Goal: Information Seeking & Learning: Learn about a topic

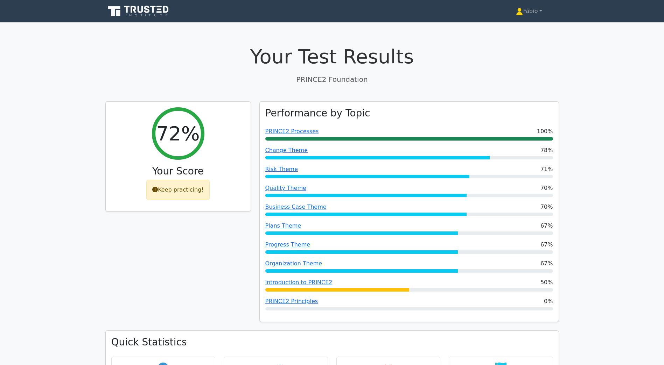
drag, startPoint x: 536, startPoint y: 150, endPoint x: 597, endPoint y: 14, distance: 148.9
click at [135, 12] on icon at bounding box center [133, 9] width 6 height 7
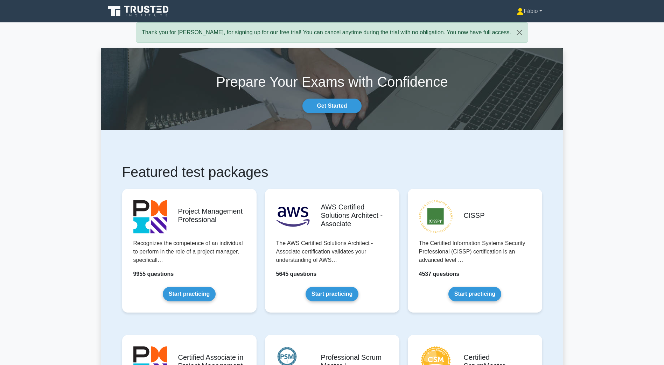
click at [531, 12] on link "Fábio" at bounding box center [529, 11] width 59 height 14
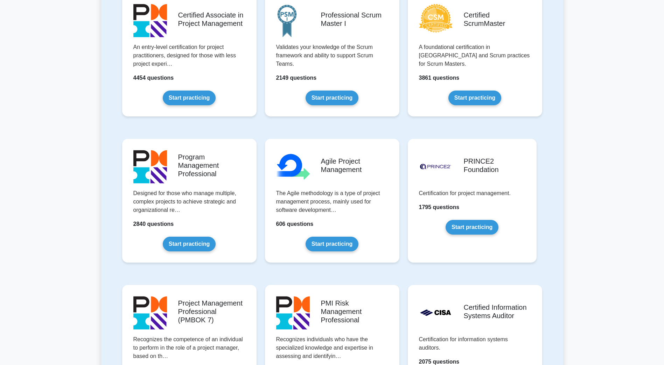
scroll to position [350, 0]
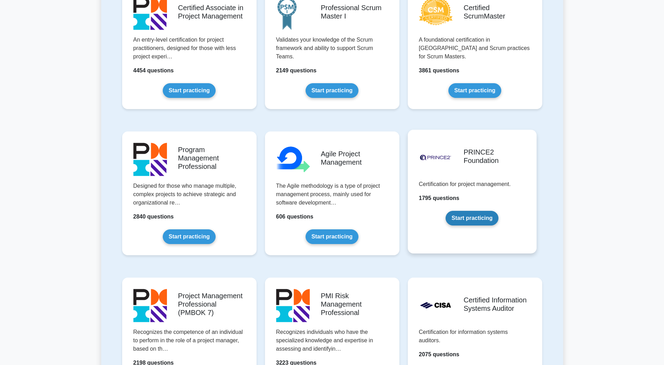
click at [481, 218] on link "Start practicing" at bounding box center [471, 218] width 53 height 15
drag, startPoint x: 481, startPoint y: 204, endPoint x: 625, endPoint y: 147, distance: 155.1
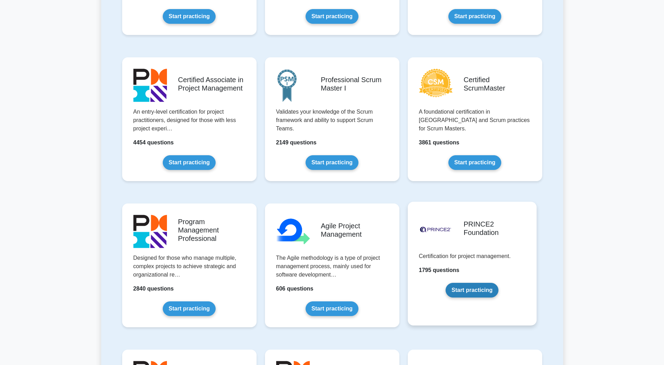
scroll to position [280, 0]
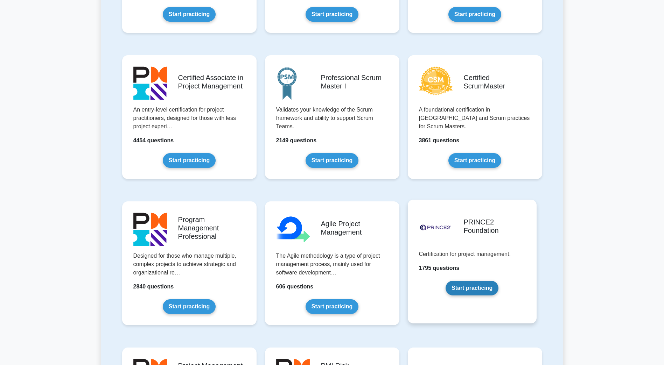
click at [481, 291] on link "Start practicing" at bounding box center [471, 288] width 53 height 15
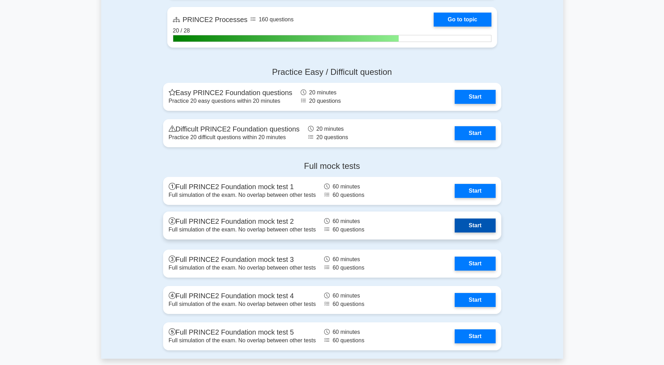
scroll to position [770, 0]
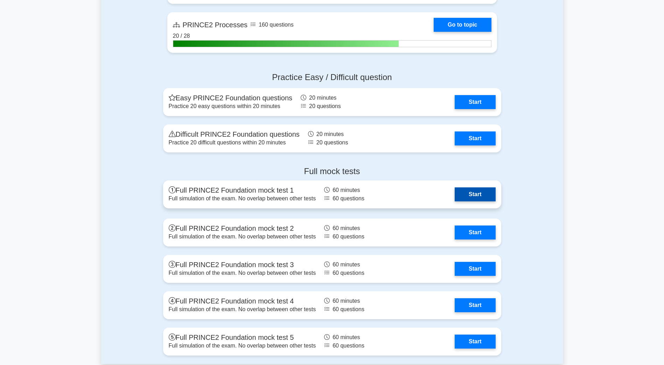
click at [474, 197] on link "Start" at bounding box center [474, 194] width 41 height 14
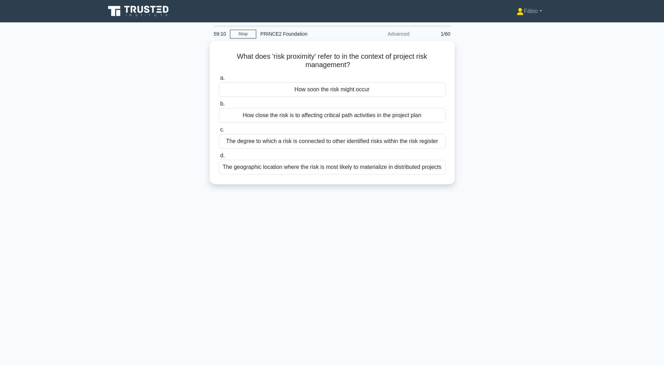
drag, startPoint x: 468, startPoint y: 66, endPoint x: 488, endPoint y: 49, distance: 26.0
click at [488, 49] on div "What does 'risk proximity' refer to in the context of project risk management? …" at bounding box center [332, 117] width 462 height 152
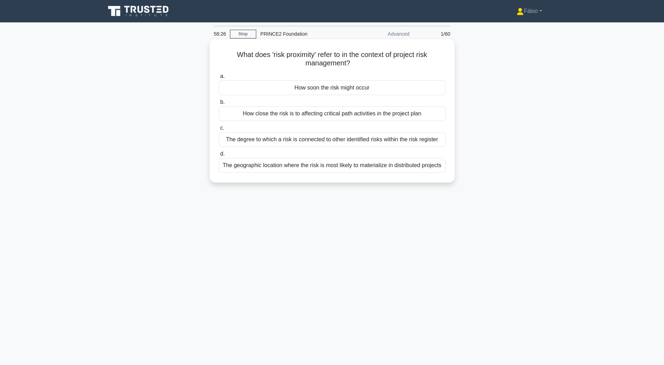
click at [420, 141] on div "The degree to which a risk is connected to other identified risks within the ri…" at bounding box center [332, 139] width 227 height 15
click at [219, 130] on input "c. The degree to which a risk is connected to other identified risks within the…" at bounding box center [219, 128] width 0 height 5
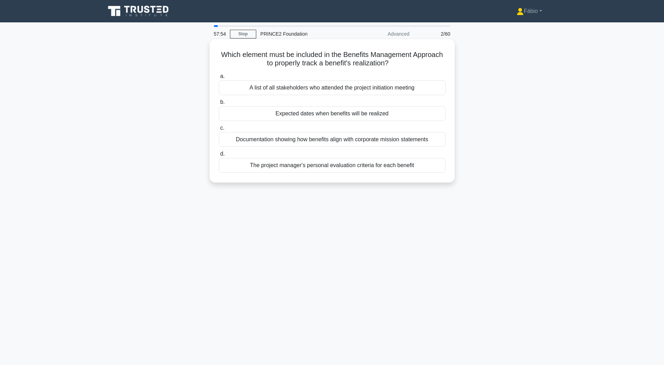
click at [323, 114] on div "Expected dates when benefits will be realized" at bounding box center [332, 113] width 227 height 15
click at [219, 105] on input "b. Expected dates when benefits will be realized" at bounding box center [219, 102] width 0 height 5
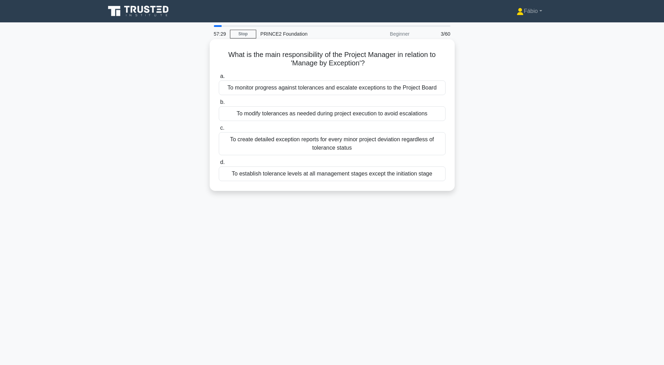
click at [249, 90] on div "To monitor progress against tolerances and escalate exceptions to the Project B…" at bounding box center [332, 87] width 227 height 15
click at [219, 79] on input "a. To monitor progress against tolerances and escalate exceptions to the Projec…" at bounding box center [219, 76] width 0 height 5
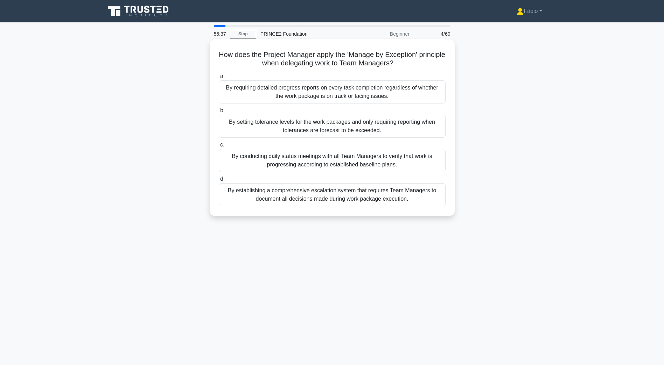
click at [289, 132] on div "By setting tolerance levels for the work packages and only requiring reporting …" at bounding box center [332, 126] width 227 height 23
click at [219, 113] on input "b. By setting tolerance levels for the work packages and only requiring reporti…" at bounding box center [219, 110] width 0 height 5
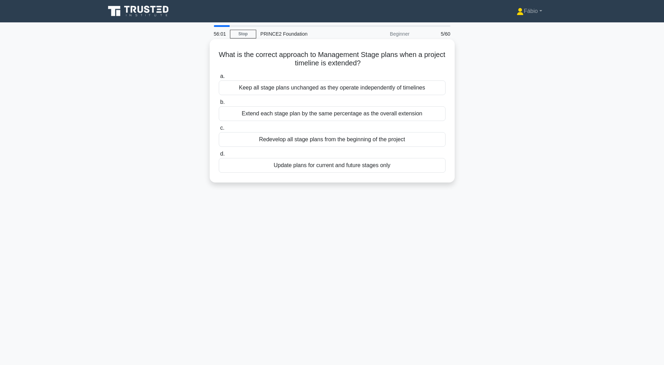
click at [394, 166] on div "Update plans for current and future stages only" at bounding box center [332, 165] width 227 height 15
click at [219, 156] on input "d. Update plans for current and future stages only" at bounding box center [219, 154] width 0 height 5
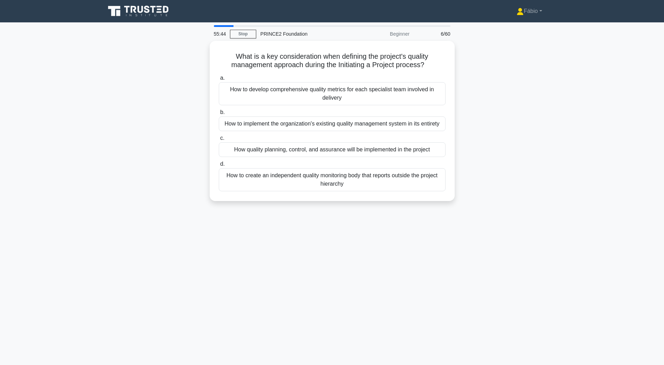
drag, startPoint x: 391, startPoint y: 87, endPoint x: 537, endPoint y: 80, distance: 146.4
drag, startPoint x: 537, startPoint y: 80, endPoint x: 519, endPoint y: 70, distance: 20.7
click at [519, 70] on div "What is a key consideration when defining the project's quality management appr…" at bounding box center [332, 125] width 462 height 169
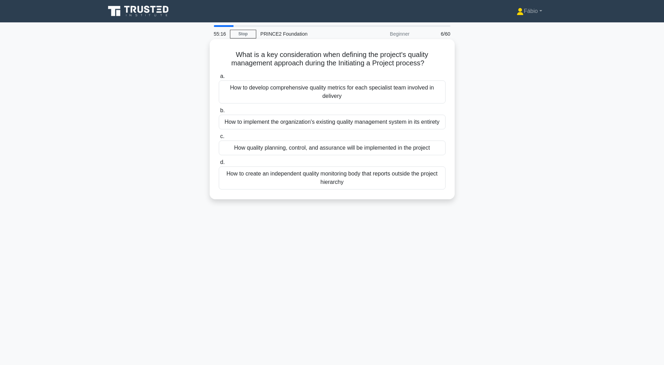
click at [381, 149] on div "How quality planning, control, and assurance will be implemented in the project" at bounding box center [332, 148] width 227 height 15
click at [219, 139] on input "c. How quality planning, control, and assurance will be implemented in the proj…" at bounding box center [219, 136] width 0 height 5
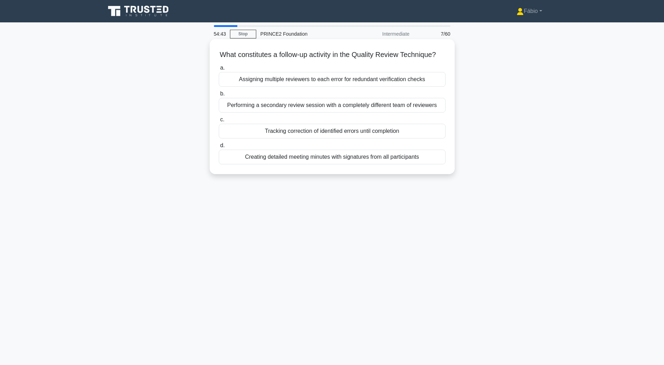
click at [397, 139] on div "Tracking correction of identified errors until completion" at bounding box center [332, 131] width 227 height 15
click at [219, 122] on input "c. Tracking correction of identified errors until completion" at bounding box center [219, 120] width 0 height 5
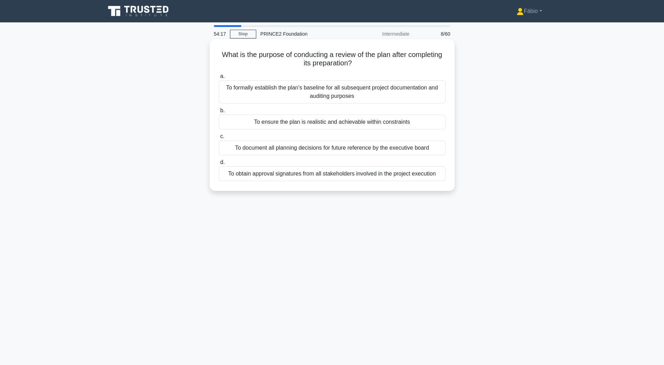
click at [396, 124] on div "To ensure the plan is realistic and achievable within constraints" at bounding box center [332, 122] width 227 height 15
click at [219, 113] on input "b. To ensure the plan is realistic and achievable within constraints" at bounding box center [219, 110] width 0 height 5
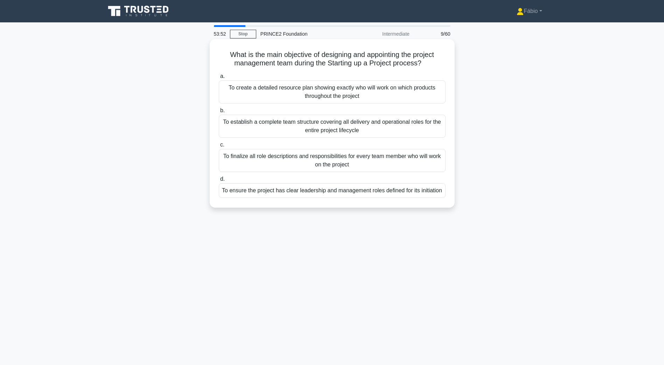
click at [408, 191] on div "To ensure the project has clear leadership and management roles defined for its…" at bounding box center [332, 190] width 227 height 15
click at [219, 182] on input "d. To ensure the project has clear leadership and management roles defined for …" at bounding box center [219, 179] width 0 height 5
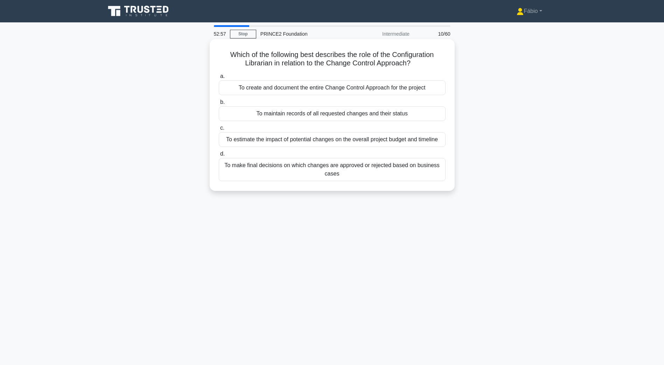
click at [321, 115] on div "To maintain records of all requested changes and their status" at bounding box center [332, 113] width 227 height 15
click at [219, 105] on input "b. To maintain records of all requested changes and their status" at bounding box center [219, 102] width 0 height 5
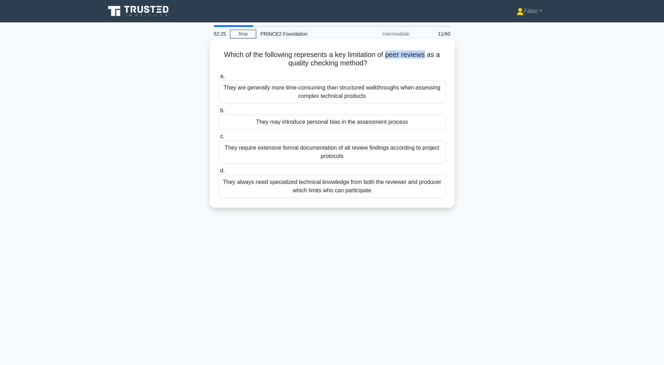
drag, startPoint x: 390, startPoint y: 57, endPoint x: 429, endPoint y: 59, distance: 39.6
click at [429, 59] on h5 "Which of the following represents a key limitation of peer reviews as a quality…" at bounding box center [332, 58] width 228 height 17
copy h5 "peer reviews"
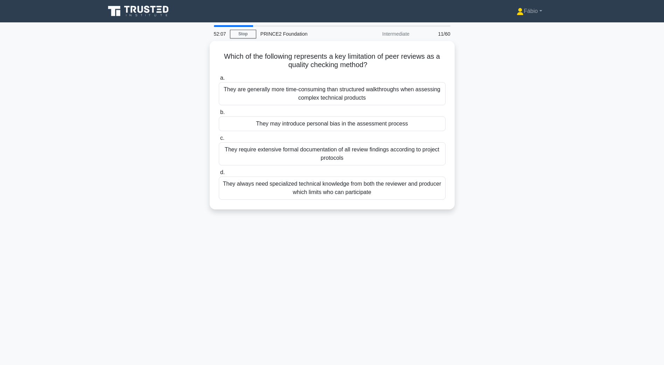
click at [484, 90] on div "Which of the following represents a key limitation of peer reviews as a quality…" at bounding box center [332, 129] width 462 height 177
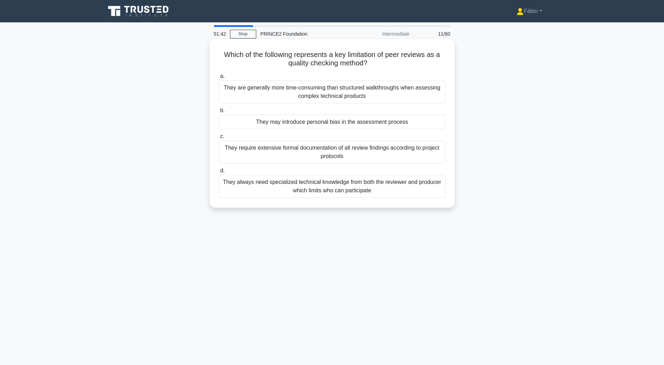
click at [348, 93] on div "They are generally more time-consuming than structured walkthroughs when assess…" at bounding box center [332, 91] width 227 height 23
drag, startPoint x: 348, startPoint y: 93, endPoint x: 334, endPoint y: 93, distance: 14.4
click at [334, 93] on div "They are generally more time-consuming than structured walkthroughs when assess…" at bounding box center [332, 91] width 227 height 23
click at [219, 79] on input "a. They are generally more time-consuming than structured walkthroughs when ass…" at bounding box center [219, 76] width 0 height 5
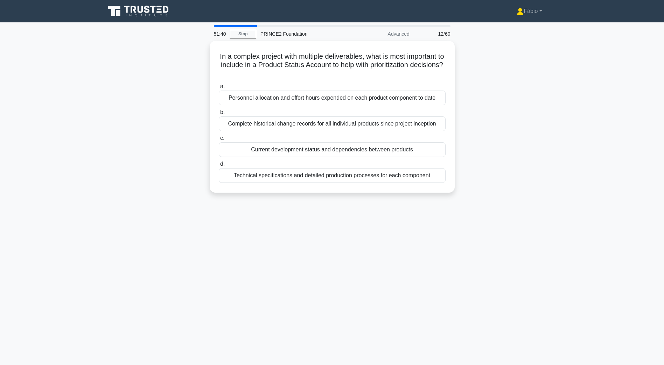
click at [525, 102] on div "In a complex project with multiple deliverables, what is most important to incl…" at bounding box center [332, 121] width 462 height 160
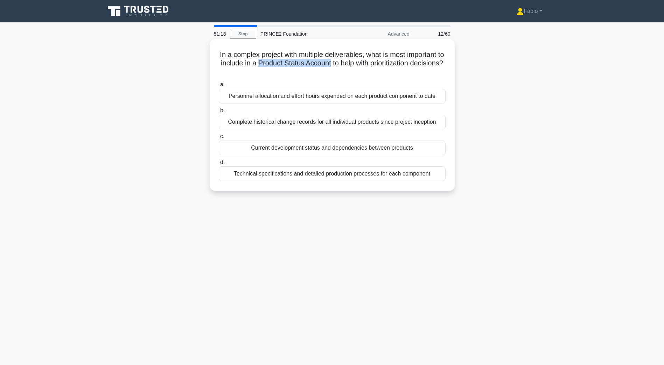
drag, startPoint x: 277, startPoint y: 64, endPoint x: 352, endPoint y: 65, distance: 74.9
click at [352, 65] on h5 "In a complex project with multiple deliverables, what is most important to incl…" at bounding box center [332, 63] width 228 height 26
copy h5 "Product Status Account"
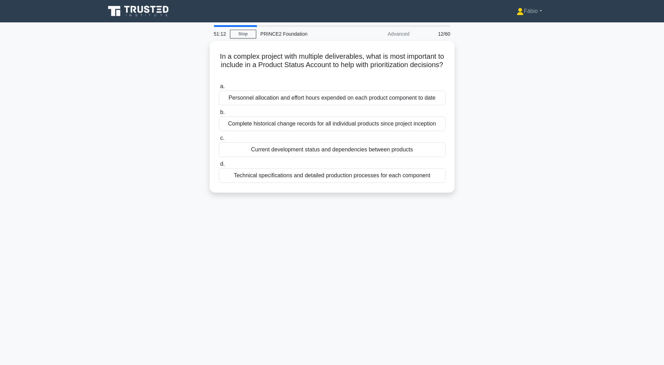
click at [491, 85] on div "In a complex project with multiple deliverables, what is most important to incl…" at bounding box center [332, 121] width 462 height 160
drag, startPoint x: 529, startPoint y: 78, endPoint x: 529, endPoint y: 64, distance: 14.3
click at [529, 64] on div "In a complex project with multiple deliverables, what is most important to incl…" at bounding box center [332, 121] width 462 height 160
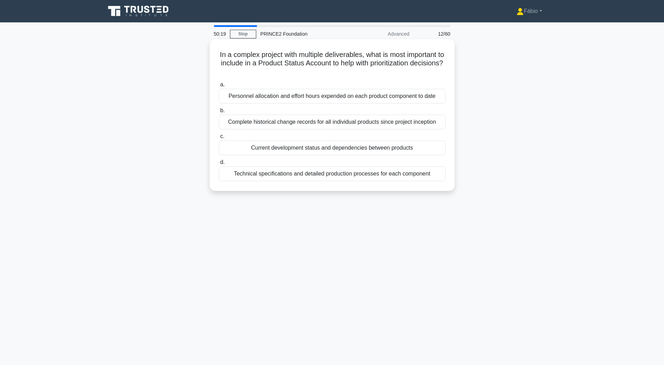
click at [344, 149] on div "Current development status and dependencies between products" at bounding box center [332, 148] width 227 height 15
click at [219, 139] on input "c. Current development status and dependencies between products" at bounding box center [219, 136] width 0 height 5
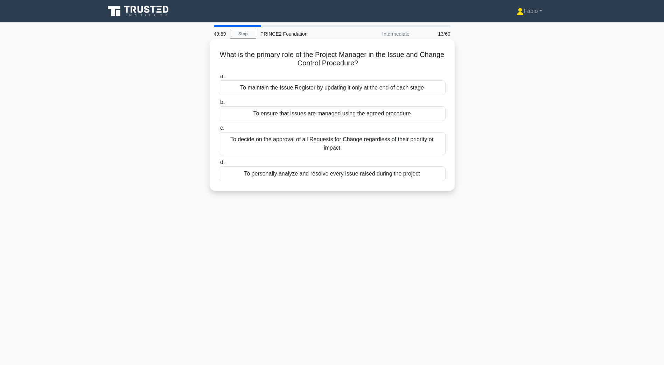
click at [403, 115] on div "To ensure that issues are managed using the agreed procedure" at bounding box center [332, 113] width 227 height 15
click at [219, 105] on input "b. To ensure that issues are managed using the agreed procedure" at bounding box center [219, 102] width 0 height 5
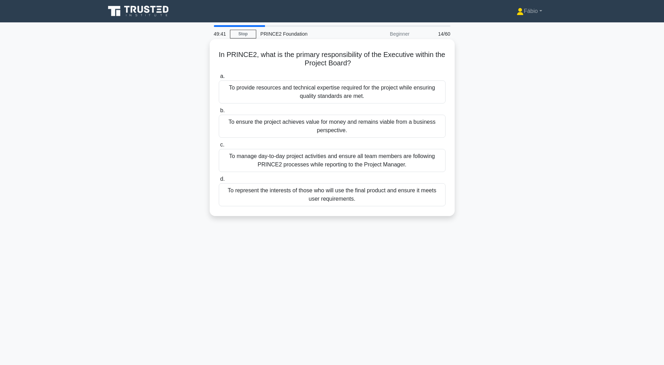
click at [419, 123] on div "To ensure the project achieves value for money and remains viable from a busine…" at bounding box center [332, 126] width 227 height 23
click at [219, 113] on input "b. To ensure the project achieves value for money and remains viable from a bus…" at bounding box center [219, 110] width 0 height 5
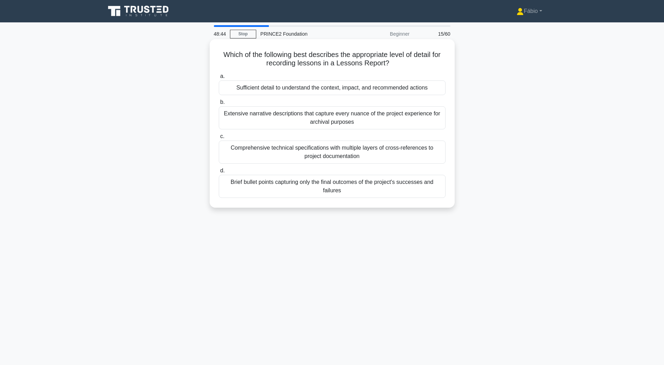
click at [377, 91] on div "Sufficient detail to understand the context, impact, and recommended actions" at bounding box center [332, 87] width 227 height 15
click at [219, 79] on input "a. Sufficient detail to understand the context, impact, and recommended actions" at bounding box center [219, 76] width 0 height 5
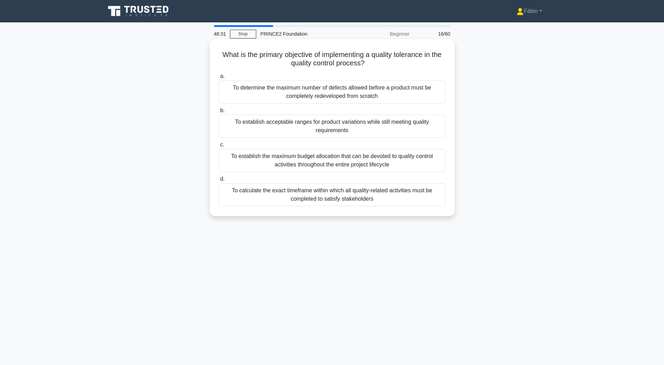
click at [291, 127] on div "To establish acceptable ranges for product variations while still meeting quali…" at bounding box center [332, 126] width 227 height 23
click at [219, 113] on input "b. To establish acceptable ranges for product variations while still meeting qu…" at bounding box center [219, 110] width 0 height 5
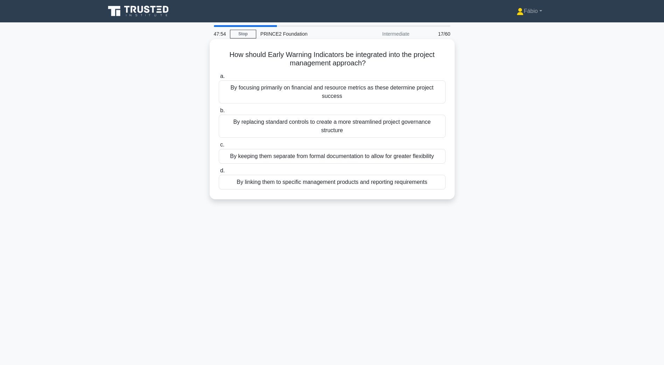
click at [295, 175] on div "By linking them to specific management products and reporting requirements" at bounding box center [332, 182] width 227 height 15
click at [219, 173] on input "d. By linking them to specific management products and reporting requirements" at bounding box center [219, 171] width 0 height 5
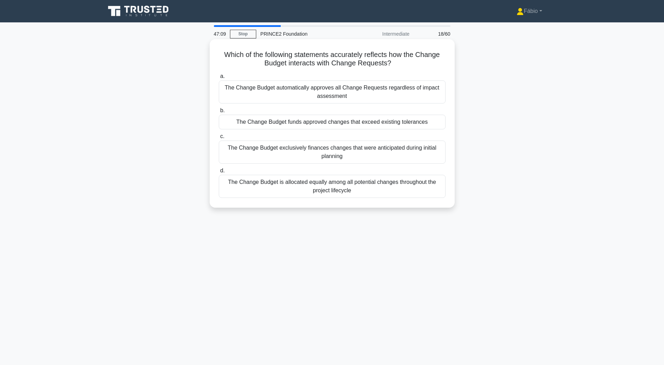
click at [293, 122] on div "The Change Budget funds approved changes that exceed existing tolerances" at bounding box center [332, 122] width 227 height 15
click at [219, 113] on input "b. The Change Budget funds approved changes that exceed existing tolerances" at bounding box center [219, 110] width 0 height 5
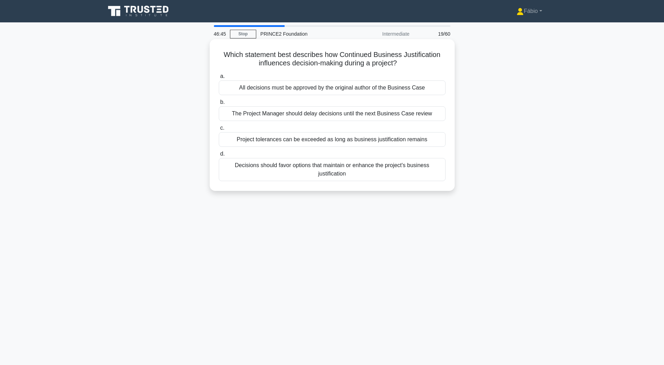
click at [273, 170] on div "Decisions should favor options that maintain or enhance the project's business …" at bounding box center [332, 169] width 227 height 23
click at [219, 156] on input "d. Decisions should favor options that maintain or enhance the project's busine…" at bounding box center [219, 154] width 0 height 5
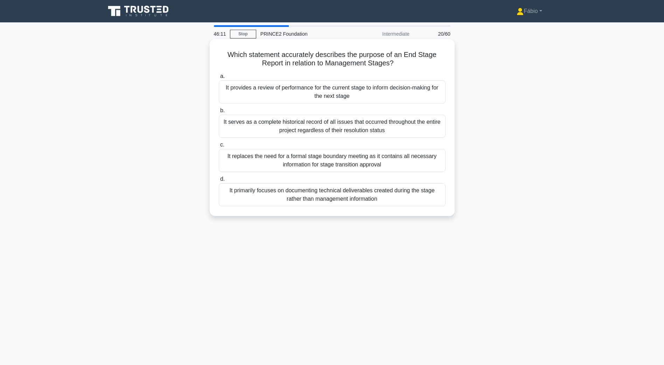
click at [288, 92] on div "It provides a review of performance for the current stage to inform decision-ma…" at bounding box center [332, 91] width 227 height 23
click at [219, 79] on input "a. It provides a review of performance for the current stage to inform decision…" at bounding box center [219, 76] width 0 height 5
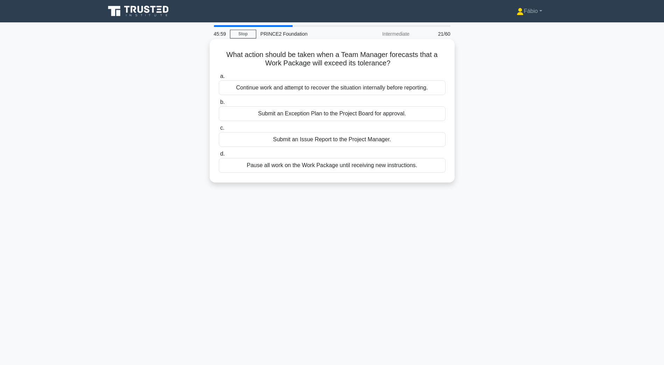
click at [332, 141] on div "Submit an Issue Report to the Project Manager." at bounding box center [332, 139] width 227 height 15
click at [219, 130] on input "c. Submit an Issue Report to the Project Manager." at bounding box center [219, 128] width 0 height 5
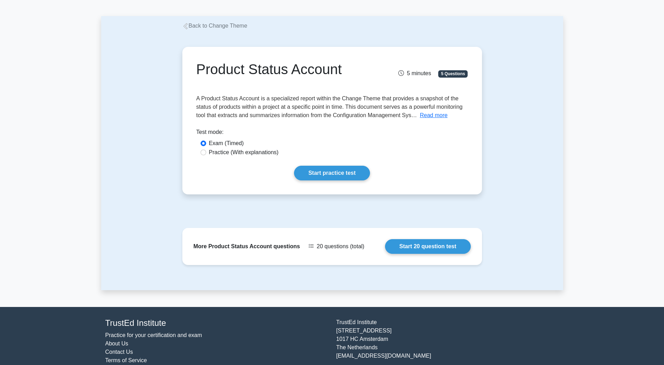
scroll to position [7, 0]
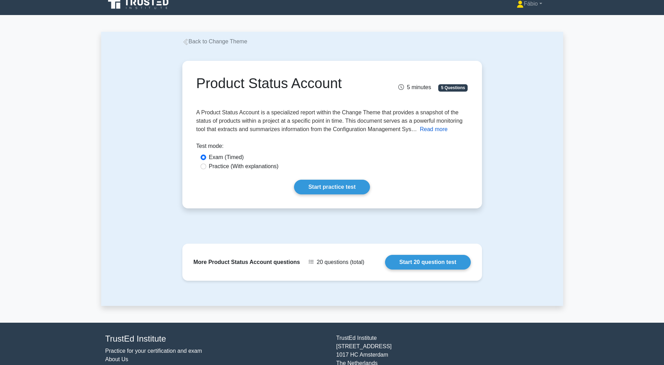
click at [432, 131] on button "Read more" at bounding box center [433, 129] width 28 height 8
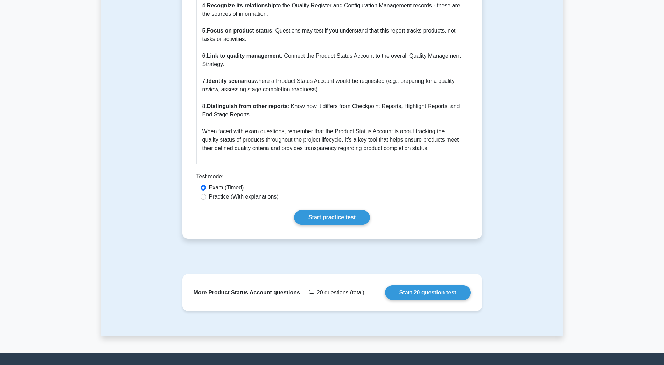
scroll to position [742, 0]
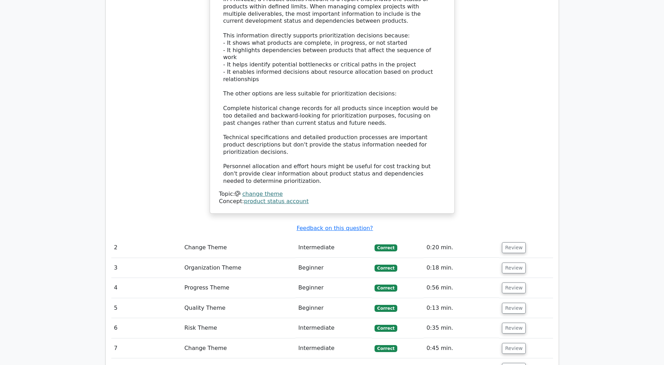
scroll to position [630, 0]
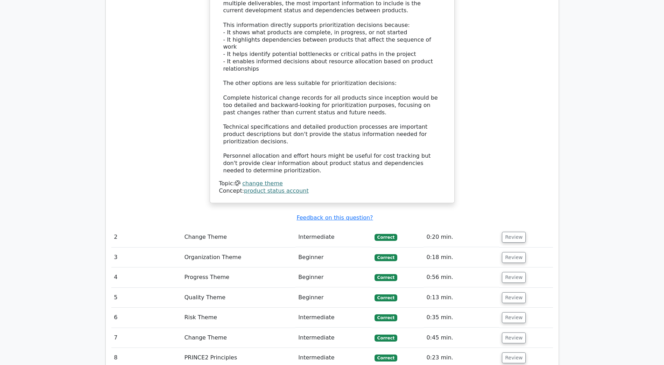
drag, startPoint x: 470, startPoint y: 18, endPoint x: 560, endPoint y: 36, distance: 91.7
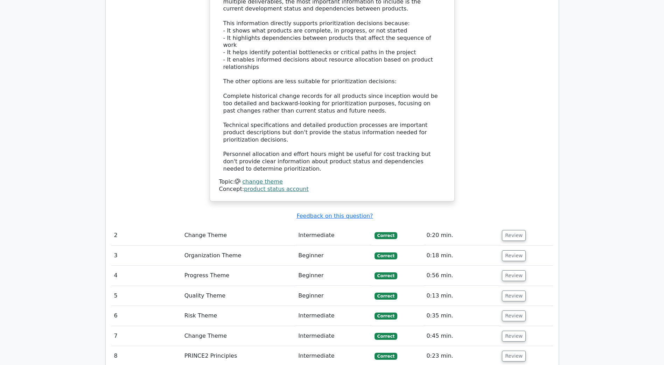
drag, startPoint x: 560, startPoint y: 36, endPoint x: 528, endPoint y: 75, distance: 50.4
click at [528, 75] on div "In a complex project with multiple deliverables, what is most important to incl…" at bounding box center [331, 6] width 441 height 408
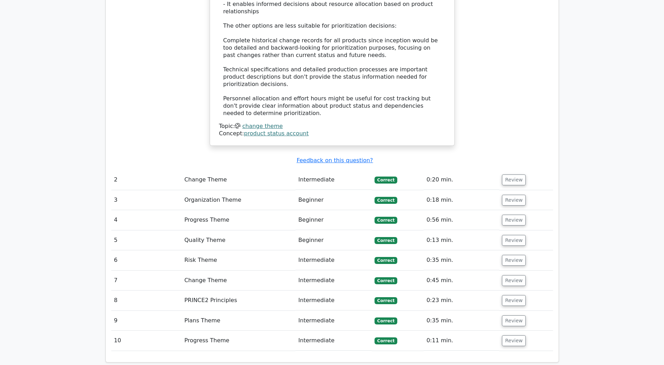
scroll to position [700, 0]
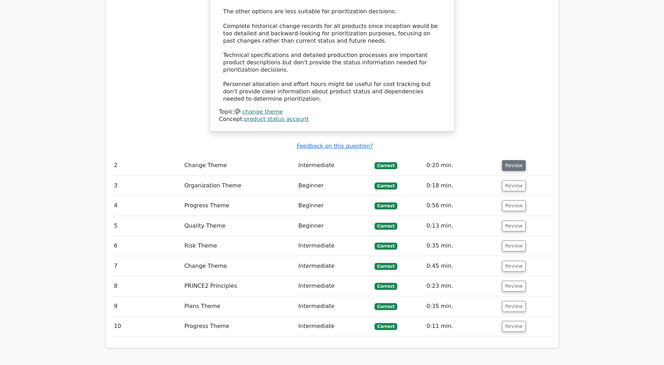
click at [518, 160] on button "Review" at bounding box center [514, 165] width 24 height 11
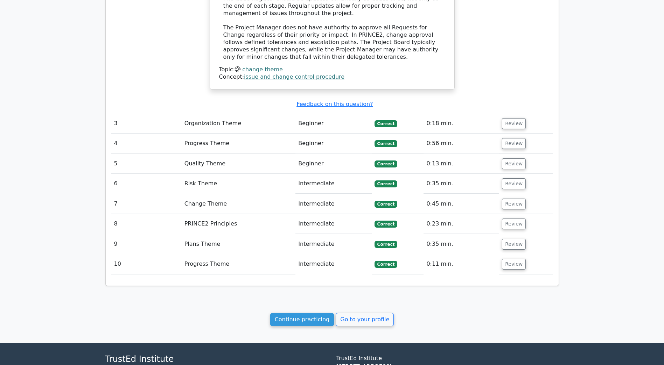
scroll to position [1119, 0]
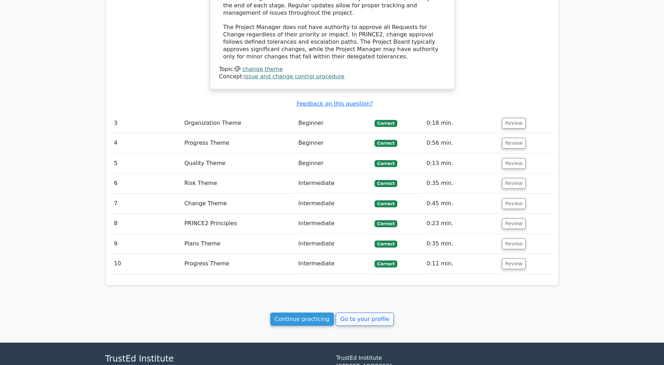
drag, startPoint x: 499, startPoint y: 213, endPoint x: 552, endPoint y: 218, distance: 53.4
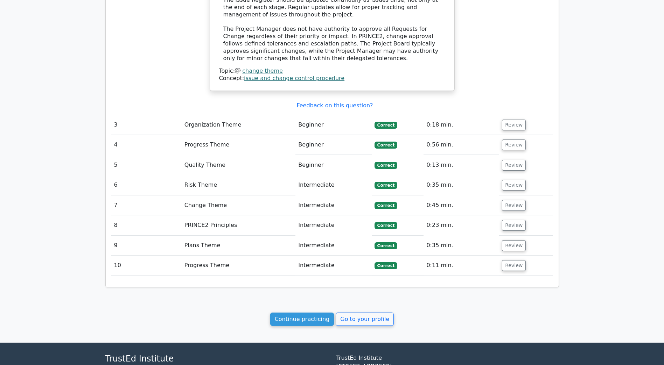
drag, startPoint x: 552, startPoint y: 218, endPoint x: 588, endPoint y: 180, distance: 52.0
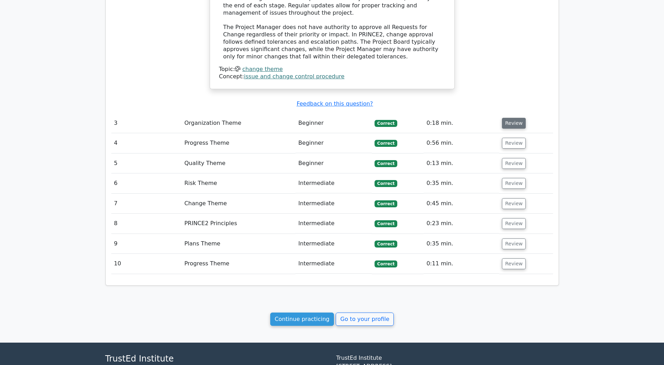
click at [512, 118] on button "Review" at bounding box center [514, 123] width 24 height 11
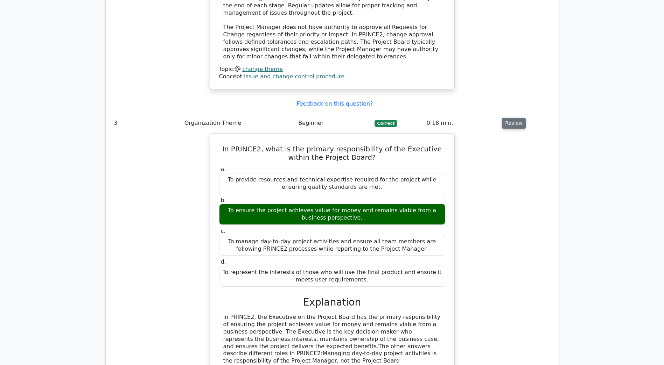
click at [509, 118] on button "Review" at bounding box center [514, 123] width 24 height 11
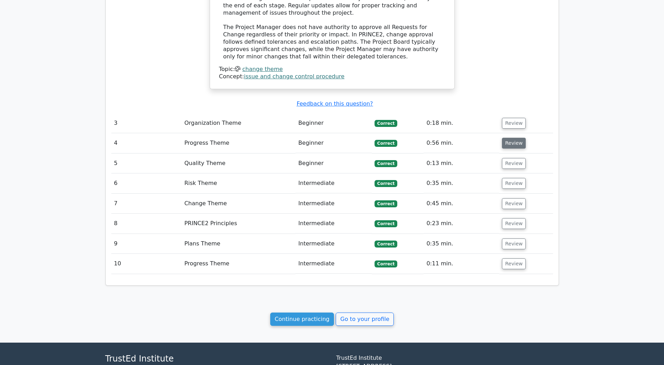
click at [511, 138] on button "Review" at bounding box center [514, 143] width 24 height 11
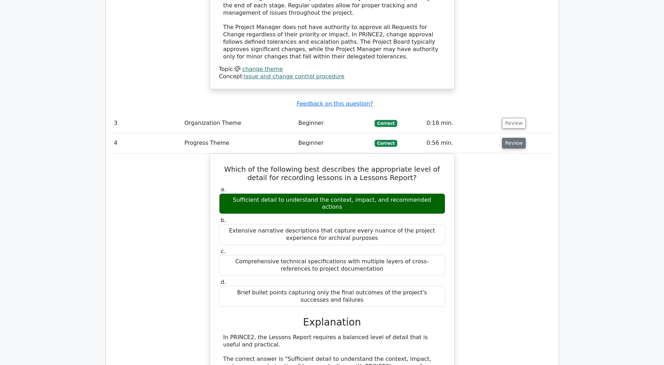
click at [506, 138] on button "Review" at bounding box center [514, 143] width 24 height 11
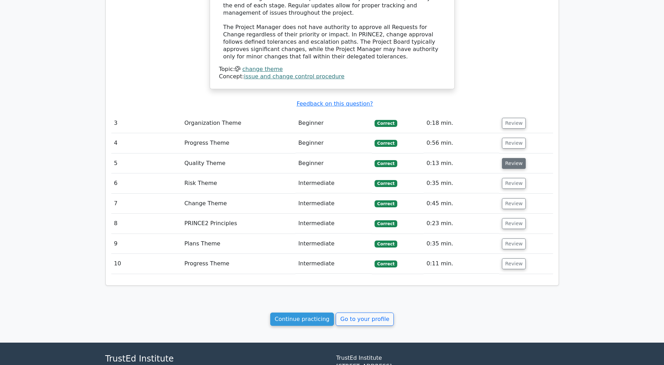
click at [512, 158] on button "Review" at bounding box center [514, 163] width 24 height 11
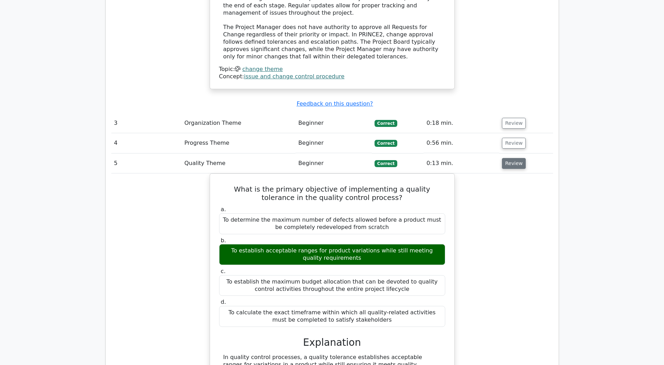
click at [512, 158] on button "Review" at bounding box center [514, 163] width 24 height 11
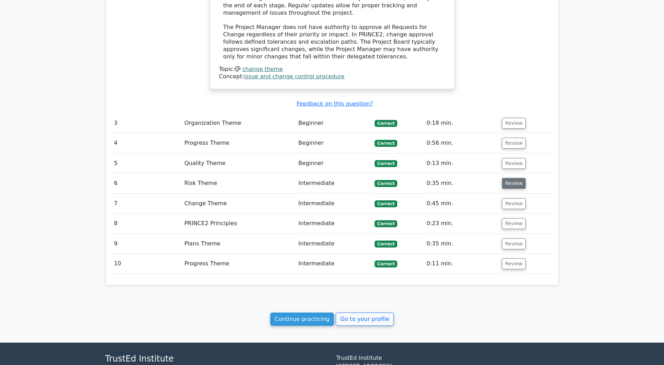
click at [508, 178] on button "Review" at bounding box center [514, 183] width 24 height 11
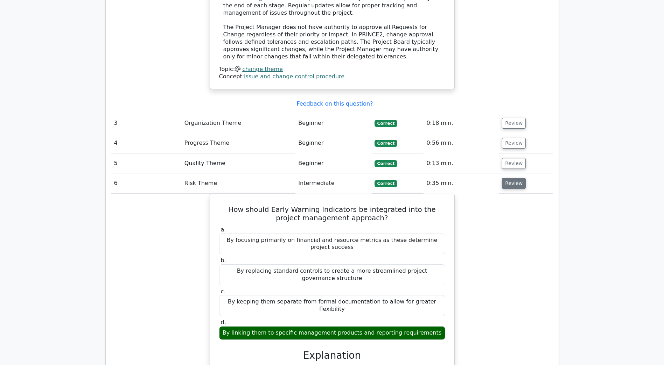
click at [509, 178] on button "Review" at bounding box center [514, 183] width 24 height 11
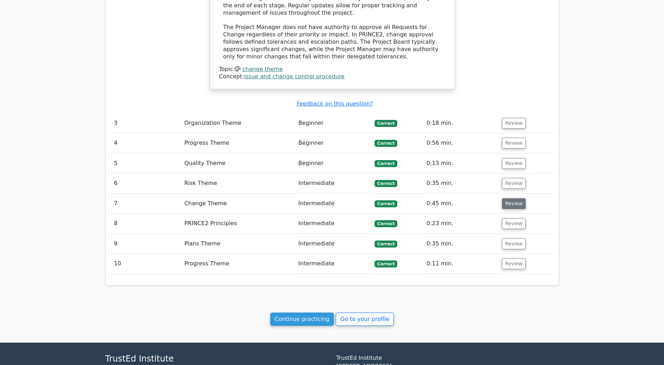
click at [506, 198] on button "Review" at bounding box center [514, 203] width 24 height 11
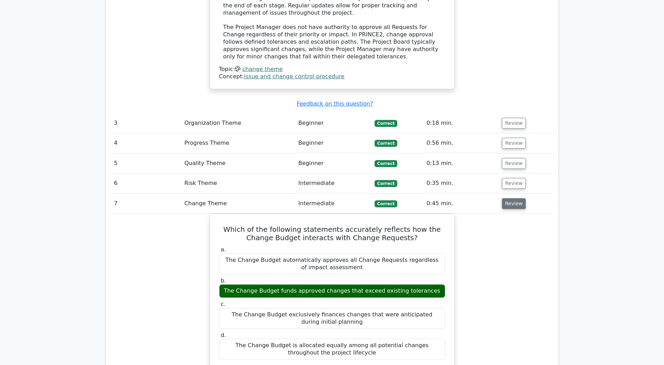
click at [506, 198] on button "Review" at bounding box center [514, 203] width 24 height 11
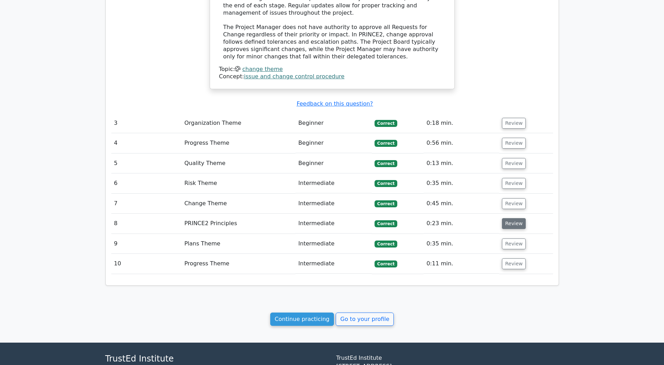
click at [504, 218] on button "Review" at bounding box center [514, 223] width 24 height 11
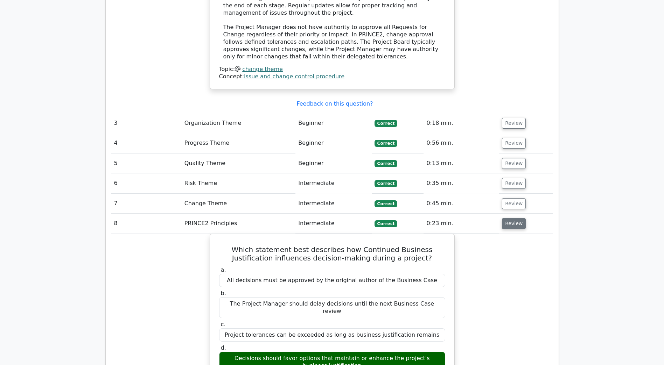
click at [506, 218] on button "Review" at bounding box center [514, 223] width 24 height 11
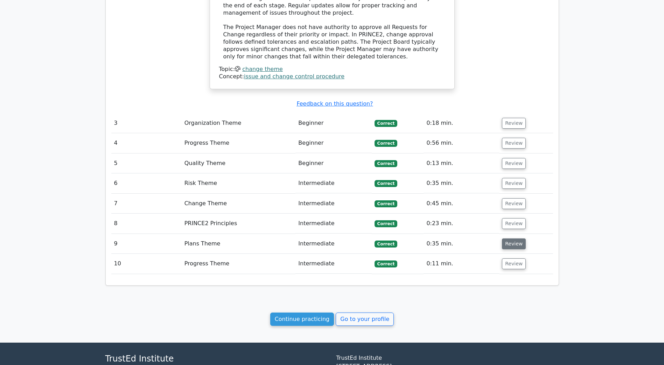
click at [511, 239] on button "Review" at bounding box center [514, 244] width 24 height 11
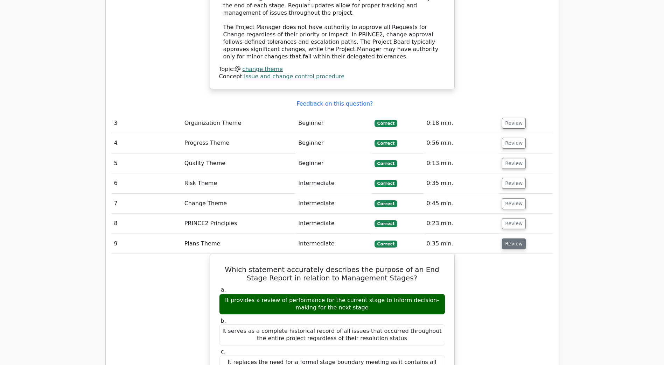
click at [513, 239] on button "Review" at bounding box center [514, 244] width 24 height 11
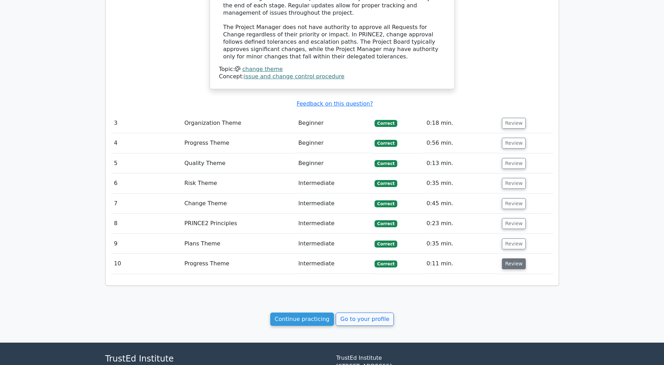
click at [519, 259] on button "Review" at bounding box center [514, 264] width 24 height 11
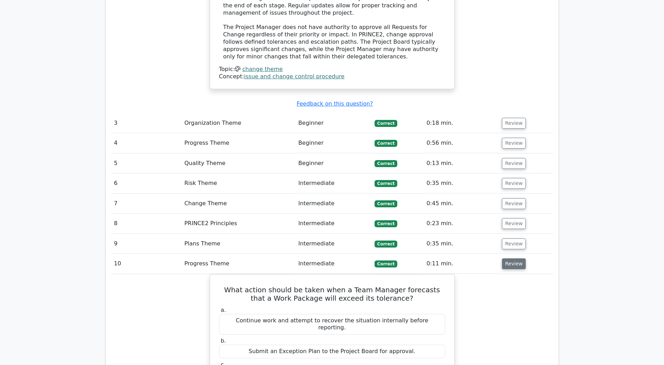
click at [518, 259] on button "Review" at bounding box center [514, 264] width 24 height 11
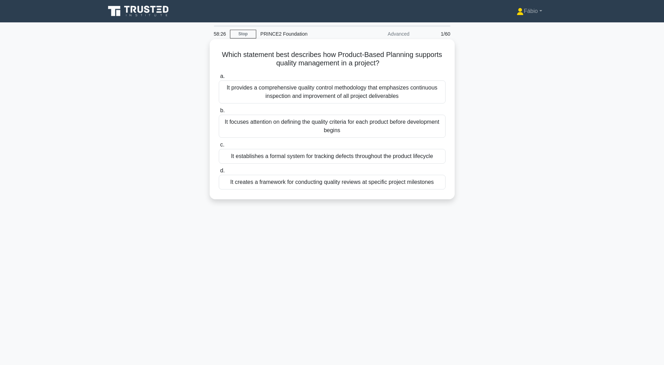
click at [317, 96] on div "It provides a comprehensive quality control methodology that emphasizes continu…" at bounding box center [332, 91] width 227 height 23
click at [219, 79] on input "a. It provides a comprehensive quality control methodology that emphasizes cont…" at bounding box center [219, 76] width 0 height 5
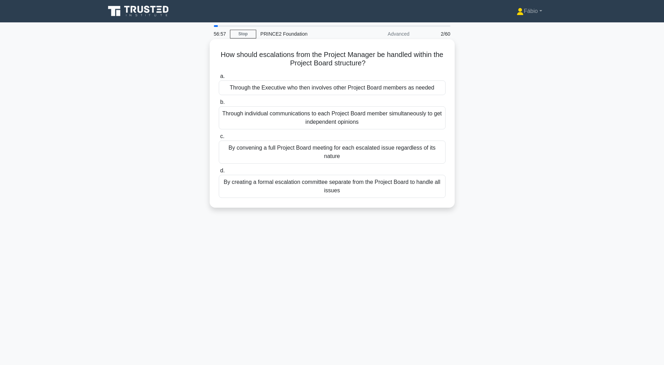
click at [346, 91] on div "Through the Executive who then involves other Project Board members as needed" at bounding box center [332, 87] width 227 height 15
click at [219, 79] on input "a. Through the Executive who then involves other Project Board members as needed" at bounding box center [219, 76] width 0 height 5
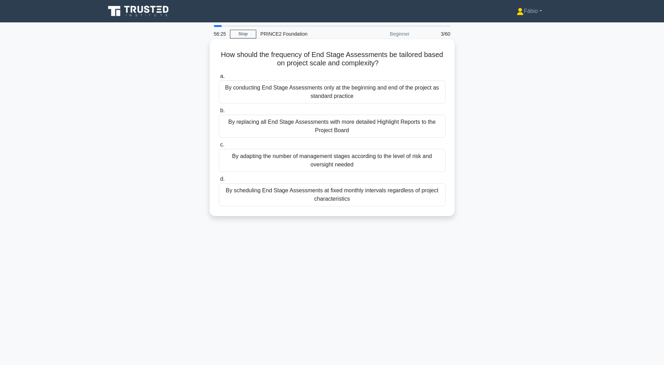
click at [415, 158] on div "By adapting the number of management stages according to the level of risk and …" at bounding box center [332, 160] width 227 height 23
click at [219, 147] on input "c. By adapting the number of management stages according to the level of risk a…" at bounding box center [219, 145] width 0 height 5
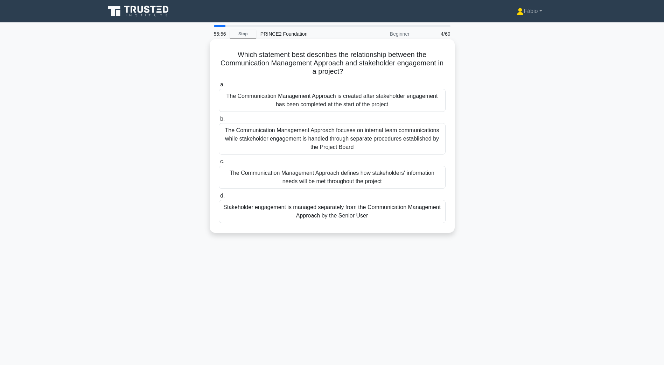
click at [427, 180] on div "The Communication Management Approach defines how stakeholders' information nee…" at bounding box center [332, 177] width 227 height 23
click at [219, 164] on input "c. The Communication Management Approach defines how stakeholders' information …" at bounding box center [219, 162] width 0 height 5
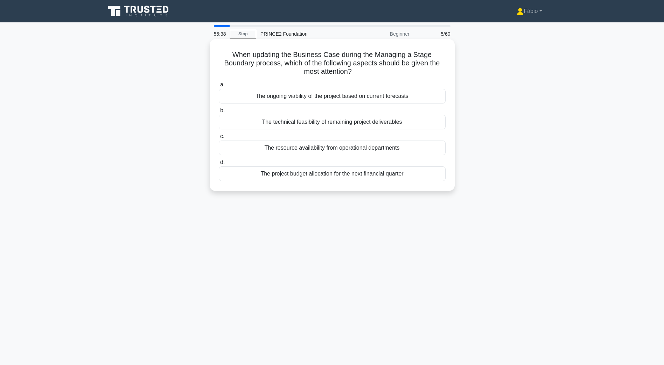
click at [351, 98] on div "The ongoing viability of the project based on current forecasts" at bounding box center [332, 96] width 227 height 15
click at [219, 87] on input "a. The ongoing viability of the project based on current forecasts" at bounding box center [219, 85] width 0 height 5
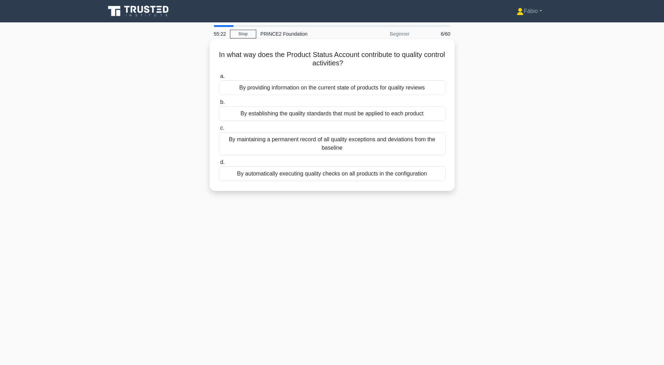
click at [329, 87] on div "By providing information on the current state of products for quality reviews" at bounding box center [332, 87] width 227 height 15
click at [219, 79] on input "a. By providing information on the current state of products for quality reviews" at bounding box center [219, 76] width 0 height 5
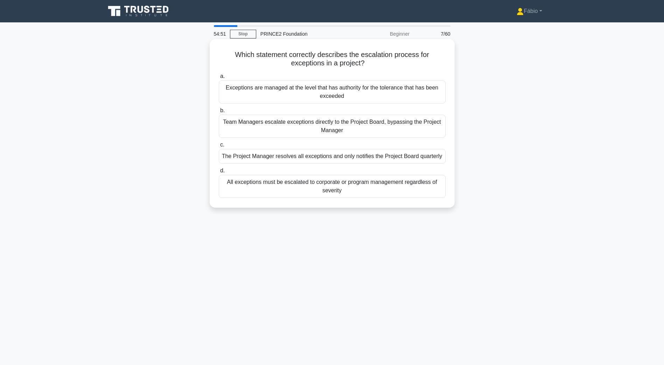
click at [275, 97] on div "Exceptions are managed at the level that has authority for the tolerance that h…" at bounding box center [332, 91] width 227 height 23
click at [219, 79] on input "a. Exceptions are managed at the level that has authority for the tolerance tha…" at bounding box center [219, 76] width 0 height 5
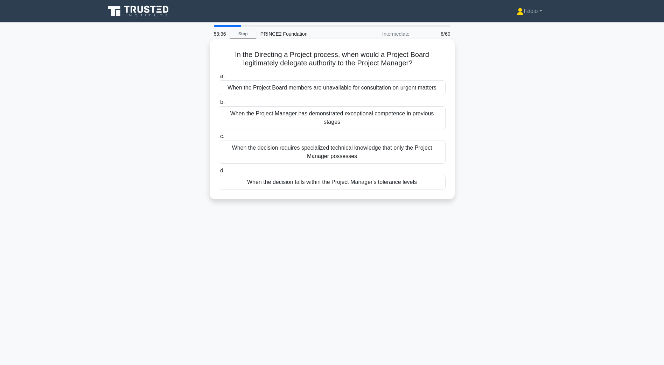
click at [405, 176] on div "When the decision falls within the Project Manager's tolerance levels" at bounding box center [332, 182] width 227 height 15
drag, startPoint x: 405, startPoint y: 176, endPoint x: 401, endPoint y: 176, distance: 4.6
click at [401, 176] on div "When the decision falls within the Project Manager's tolerance levels" at bounding box center [332, 182] width 227 height 15
click at [219, 173] on input "d. When the decision falls within the Project Manager's tolerance levels" at bounding box center [219, 171] width 0 height 5
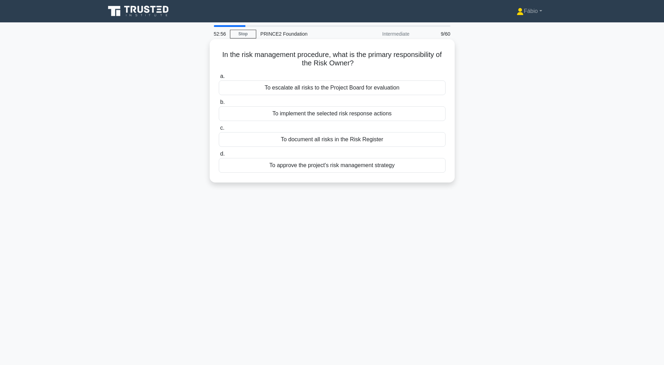
click at [344, 139] on div "To document all risks in the Risk Register" at bounding box center [332, 139] width 227 height 15
click at [219, 130] on input "c. To document all risks in the Risk Register" at bounding box center [219, 128] width 0 height 5
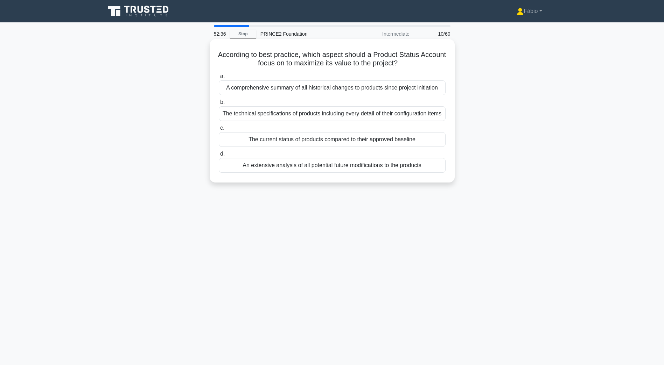
click at [410, 139] on div "The current status of products compared to their approved baseline" at bounding box center [332, 139] width 227 height 15
click at [219, 130] on input "c. The current status of products compared to their approved baseline" at bounding box center [219, 128] width 0 height 5
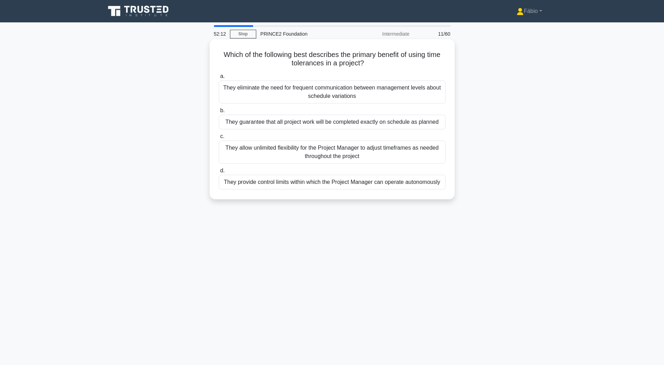
click at [321, 94] on div "They eliminate the need for frequent communication between management levels ab…" at bounding box center [332, 91] width 227 height 23
click at [219, 79] on input "a. They eliminate the need for frequent communication between management levels…" at bounding box center [219, 76] width 0 height 5
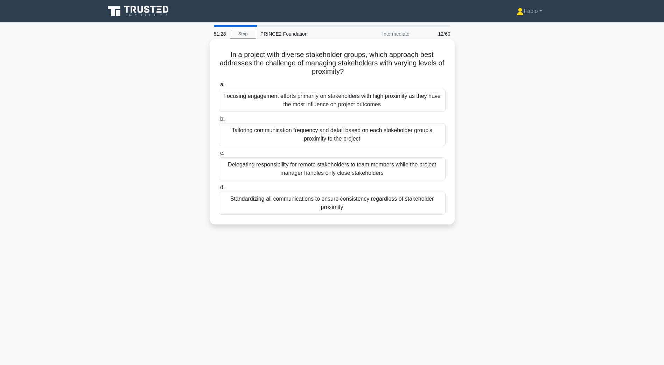
click at [412, 134] on div "Tailoring communication frequency and detail based on each stakeholder group's …" at bounding box center [332, 134] width 227 height 23
click at [219, 121] on input "b. Tailoring communication frequency and detail based on each stakeholder group…" at bounding box center [219, 119] width 0 height 5
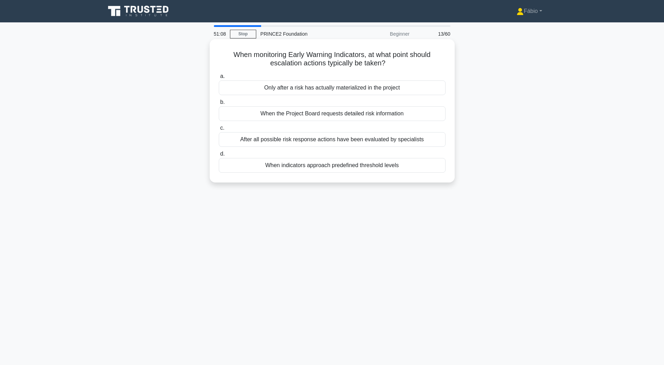
click at [355, 167] on div "When indicators approach predefined threshold levels" at bounding box center [332, 165] width 227 height 15
click at [219, 156] on input "d. When indicators approach predefined threshold levels" at bounding box center [219, 154] width 0 height 5
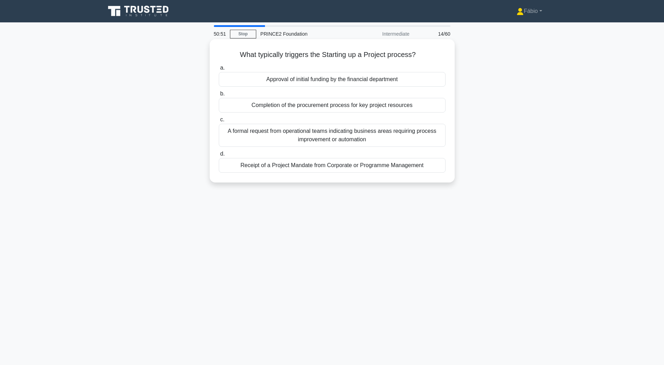
click at [303, 167] on div "Receipt of a Project Mandate from Corporate or Programme Management" at bounding box center [332, 165] width 227 height 15
click at [219, 156] on input "d. Receipt of a Project Mandate from Corporate or Programme Management" at bounding box center [219, 154] width 0 height 5
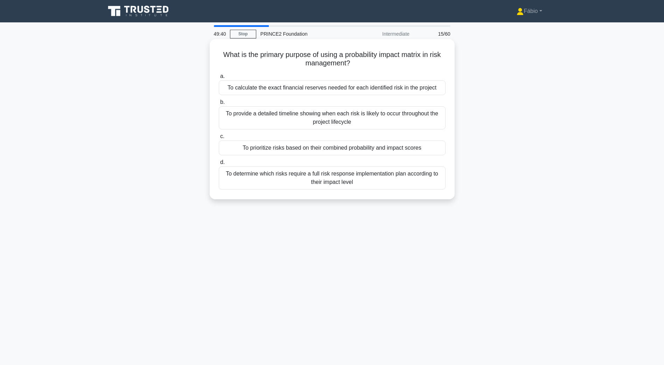
click at [419, 148] on div "To prioritize risks based on their combined probability and impact scores" at bounding box center [332, 148] width 227 height 15
click at [219, 139] on input "c. To prioritize risks based on their combined probability and impact scores" at bounding box center [219, 136] width 0 height 5
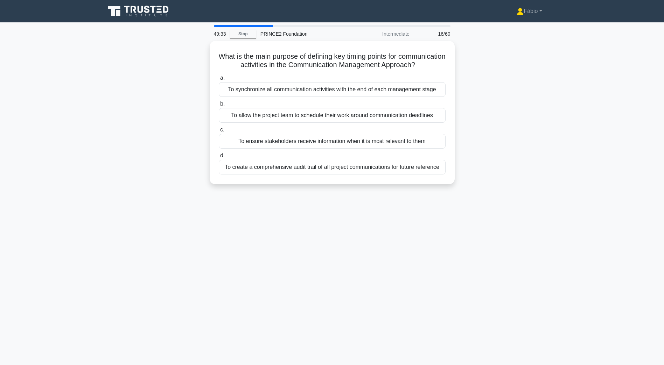
drag, startPoint x: 527, startPoint y: 120, endPoint x: 527, endPoint y: 102, distance: 17.5
click at [527, 102] on div "What is the main purpose of defining key timing points for communication activi…" at bounding box center [332, 117] width 462 height 152
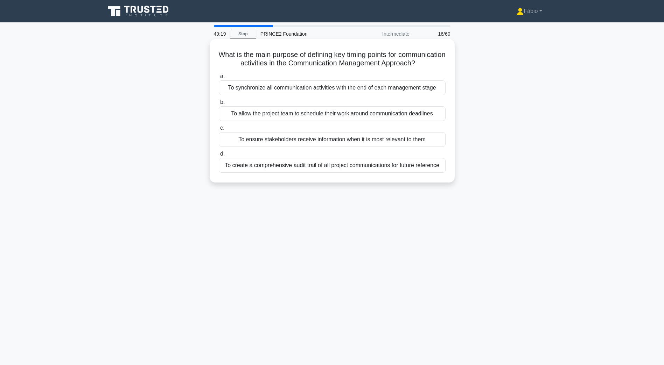
click at [435, 146] on div "To ensure stakeholders receive information when it is most relevant to them" at bounding box center [332, 139] width 227 height 15
click at [219, 130] on input "c. To ensure stakeholders receive information when it is most relevant to them" at bounding box center [219, 128] width 0 height 5
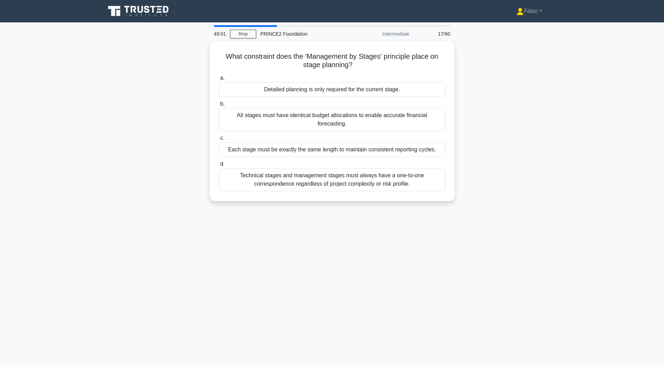
drag, startPoint x: 491, startPoint y: 113, endPoint x: 487, endPoint y: 119, distance: 6.8
drag, startPoint x: 487, startPoint y: 119, endPoint x: 489, endPoint y: 111, distance: 7.6
click at [489, 111] on div "What constraint does the 'Management by Stages' principle place on stage planni…" at bounding box center [332, 125] width 462 height 169
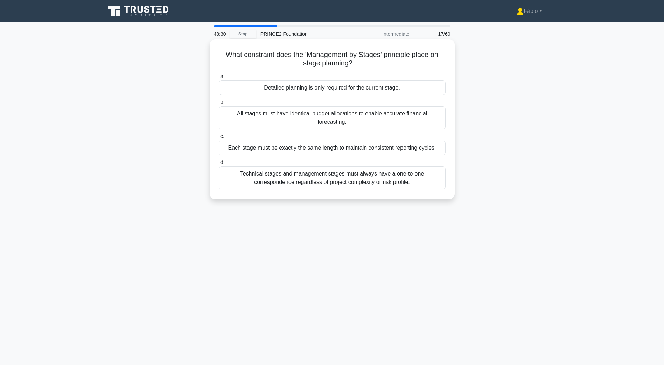
click at [398, 91] on div "Detailed planning is only required for the current stage." at bounding box center [332, 87] width 227 height 15
click at [219, 79] on input "a. Detailed planning is only required for the current stage." at bounding box center [219, 76] width 0 height 5
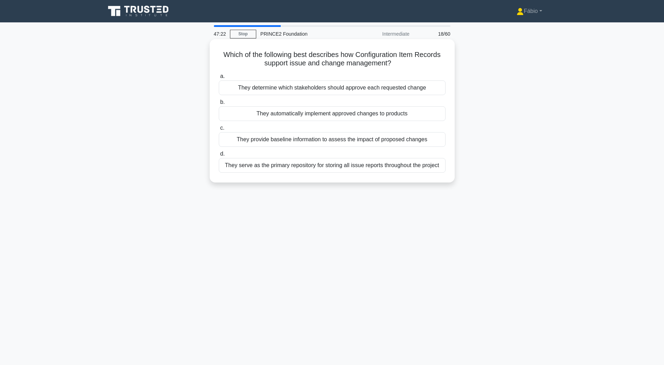
click at [376, 144] on div "They provide baseline information to assess the impact of proposed changes" at bounding box center [332, 139] width 227 height 15
click at [219, 130] on input "c. They provide baseline information to assess the impact of proposed changes" at bounding box center [219, 128] width 0 height 5
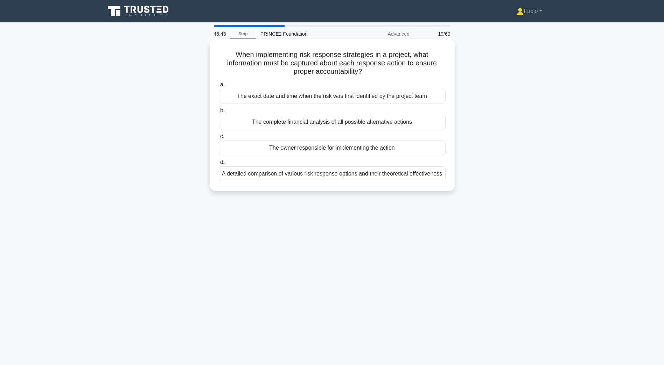
click at [324, 148] on div "The owner responsible for implementing the action" at bounding box center [332, 148] width 227 height 15
click at [219, 139] on input "c. The owner responsible for implementing the action" at bounding box center [219, 136] width 0 height 5
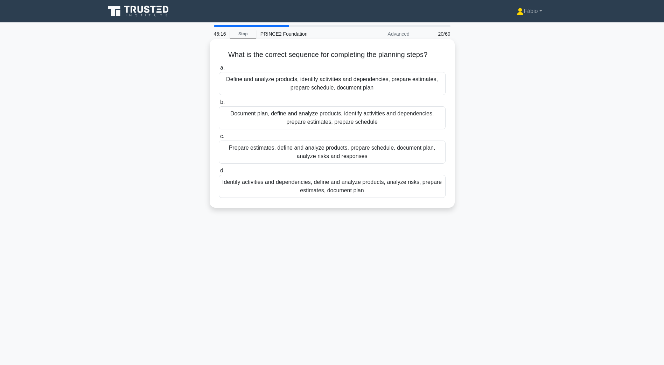
click at [379, 85] on div "Define and analyze products, identify activities and dependencies, prepare esti…" at bounding box center [332, 83] width 227 height 23
click at [219, 70] on input "a. Define and analyze products, identify activities and dependencies, prepare e…" at bounding box center [219, 68] width 0 height 5
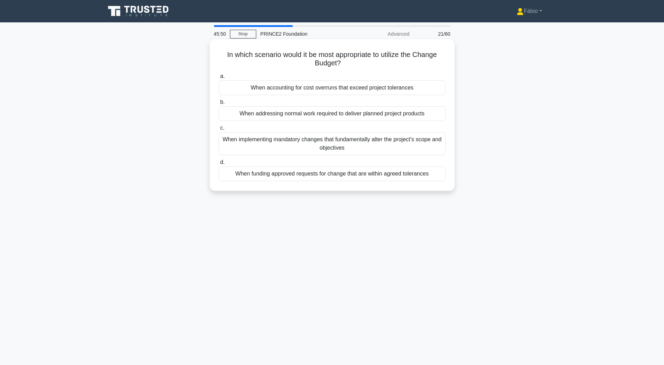
click at [321, 88] on div "When accounting for cost overruns that exceed project tolerances" at bounding box center [332, 87] width 227 height 15
click at [219, 79] on input "a. When accounting for cost overruns that exceed project tolerances" at bounding box center [219, 76] width 0 height 5
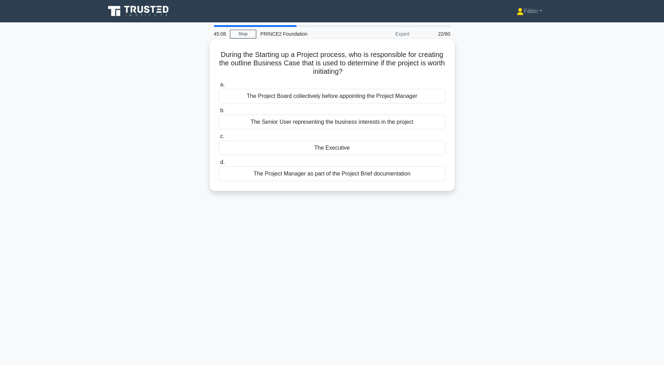
click at [308, 174] on div "The Project Manager as part of the Project Brief documentation" at bounding box center [332, 174] width 227 height 15
drag, startPoint x: 308, startPoint y: 174, endPoint x: 302, endPoint y: 174, distance: 6.3
click at [302, 174] on div "The Project Manager as part of the Project Brief documentation" at bounding box center [332, 174] width 227 height 15
click at [219, 165] on input "d. The Project Manager as part of the Project Brief documentation" at bounding box center [219, 162] width 0 height 5
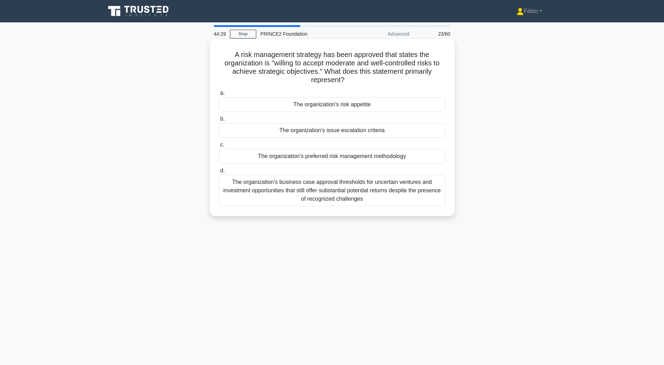
click at [405, 103] on div "The organization's risk appetite" at bounding box center [332, 104] width 227 height 15
click at [219, 95] on input "a. The organization's risk appetite" at bounding box center [219, 93] width 0 height 5
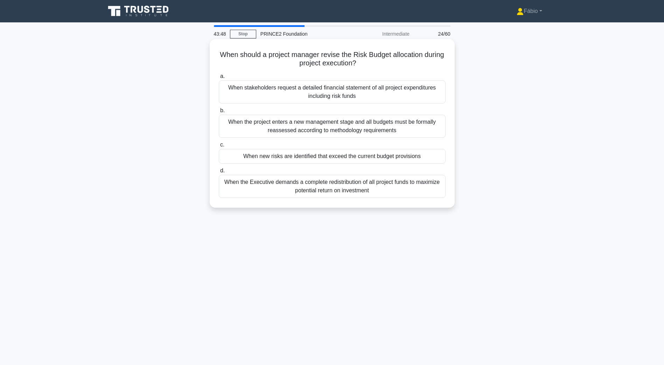
click at [427, 132] on div "When the project enters a new management stage and all budgets must be formally…" at bounding box center [332, 126] width 227 height 23
click at [219, 113] on input "b. When the project enters a new management stage and all budgets must be forma…" at bounding box center [219, 110] width 0 height 5
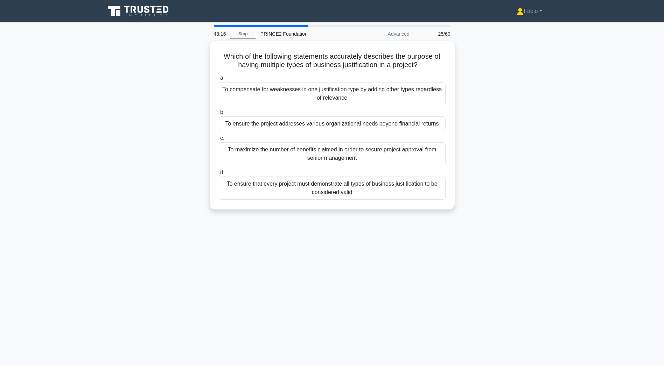
drag, startPoint x: 548, startPoint y: 191, endPoint x: 532, endPoint y: 170, distance: 26.2
click at [532, 170] on div "Which of the following statements accurately describes the purpose of having mu…" at bounding box center [332, 129] width 462 height 177
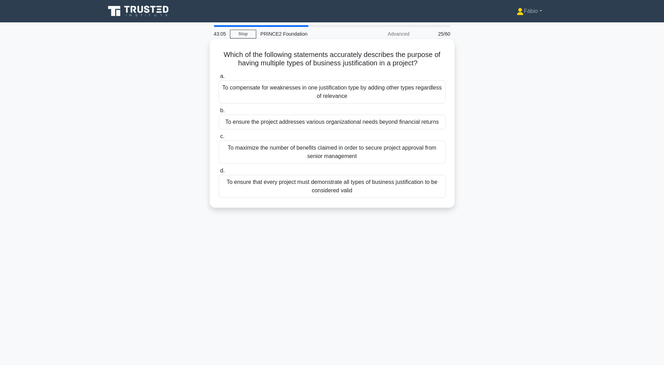
click at [379, 122] on div "To ensure the project addresses various organizational needs beyond financial r…" at bounding box center [332, 122] width 227 height 15
click at [219, 113] on input "b. To ensure the project addresses various organizational needs beyond financia…" at bounding box center [219, 110] width 0 height 5
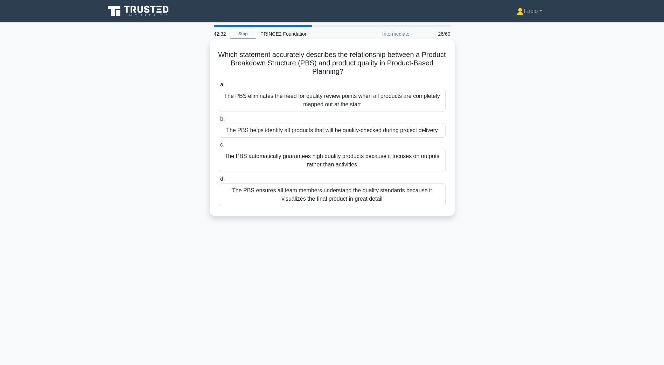
click at [281, 132] on div "The PBS helps identify all products that will be quality-checked during project…" at bounding box center [332, 130] width 227 height 15
click at [219, 121] on input "b. The PBS helps identify all products that will be quality-checked during proj…" at bounding box center [219, 119] width 0 height 5
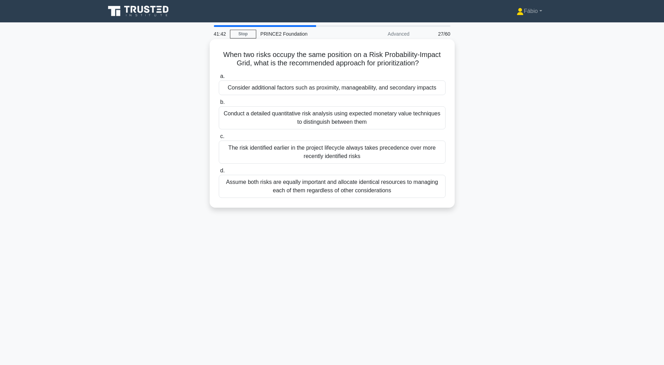
click at [433, 87] on div "Consider additional factors such as proximity, manageability, and secondary imp…" at bounding box center [332, 87] width 227 height 15
click at [219, 79] on input "a. Consider additional factors such as proximity, manageability, and secondary …" at bounding box center [219, 76] width 0 height 5
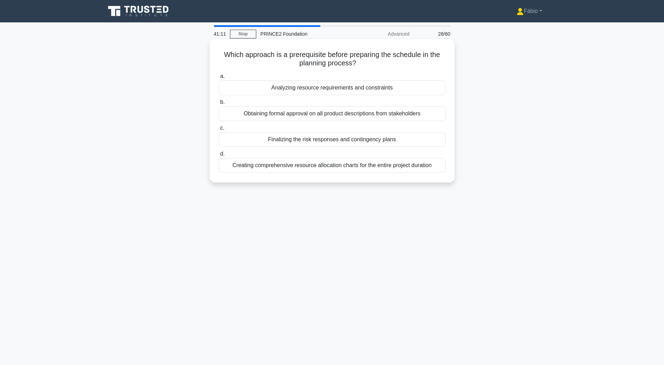
click at [385, 85] on div "Analyzing resource requirements and constraints" at bounding box center [332, 87] width 227 height 15
click at [219, 79] on input "a. Analyzing resource requirements and constraints" at bounding box center [219, 76] width 0 height 5
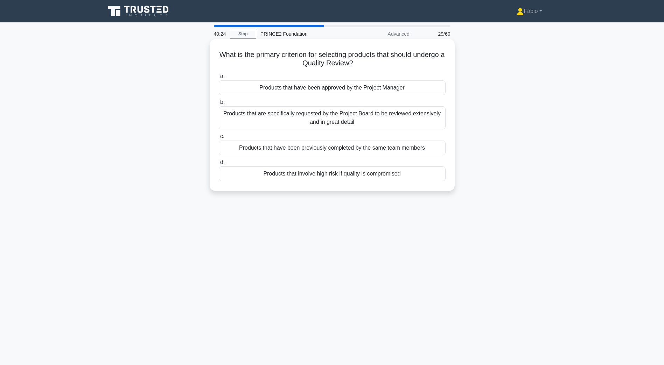
click at [394, 177] on div "Products that involve high risk if quality is compromised" at bounding box center [332, 174] width 227 height 15
click at [219, 165] on input "d. Products that involve high risk if quality is compromised" at bounding box center [219, 162] width 0 height 5
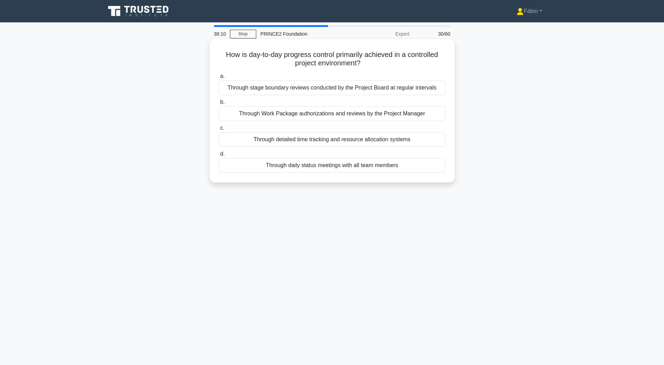
click at [391, 143] on div "Through detailed time tracking and resource allocation systems" at bounding box center [332, 139] width 227 height 15
click at [219, 130] on input "c. Through detailed time tracking and resource allocation systems" at bounding box center [219, 128] width 0 height 5
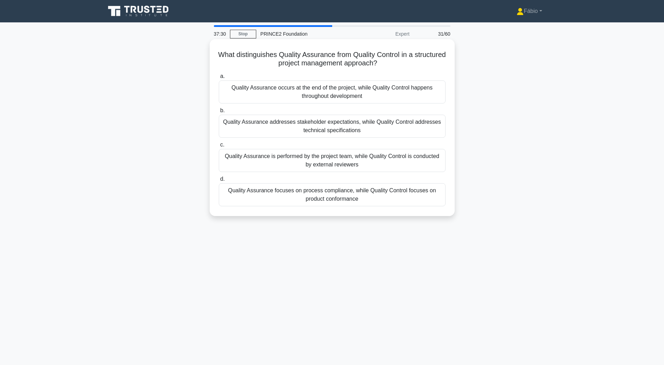
click at [426, 198] on div "Quality Assurance focuses on process compliance, while Quality Control focuses …" at bounding box center [332, 194] width 227 height 23
click at [219, 182] on input "d. Quality Assurance focuses on process compliance, while Quality Control focus…" at bounding box center [219, 179] width 0 height 5
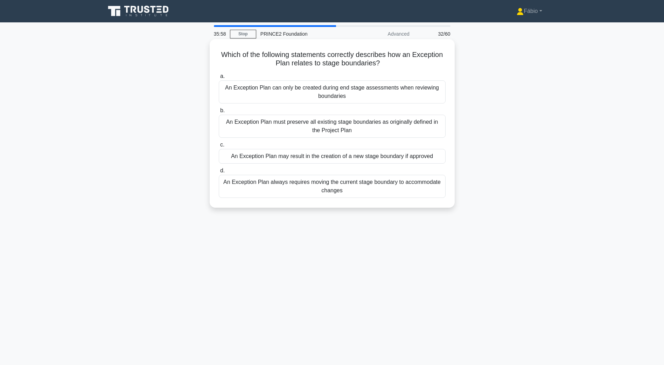
click at [326, 158] on div "An Exception Plan may result in the creation of a new stage boundary if approved" at bounding box center [332, 156] width 227 height 15
click at [219, 147] on input "c. An Exception Plan may result in the creation of a new stage boundary if appr…" at bounding box center [219, 145] width 0 height 5
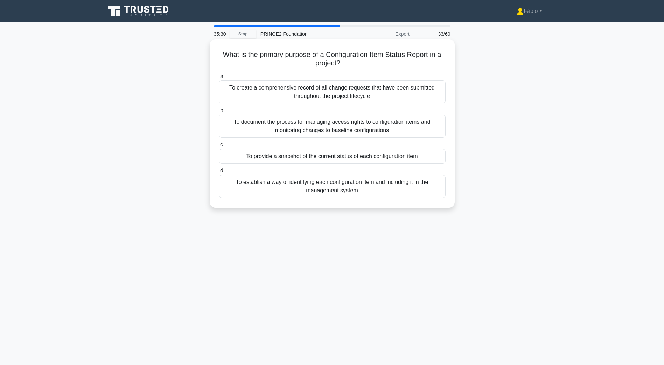
click at [376, 156] on div "To provide a snapshot of the current status of each configuration item" at bounding box center [332, 156] width 227 height 15
click at [219, 147] on input "c. To provide a snapshot of the current status of each configuration item" at bounding box center [219, 145] width 0 height 5
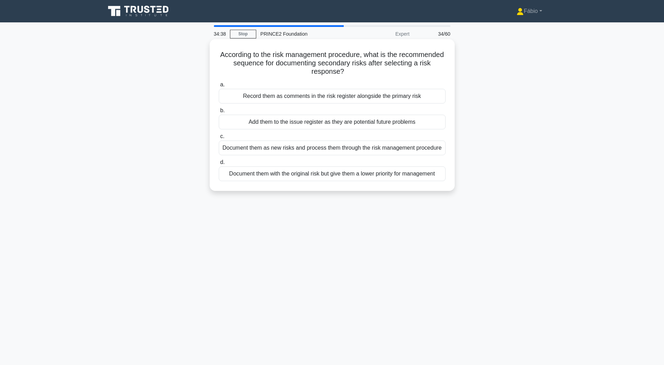
click at [368, 150] on div "Document them as new risks and process them through the risk management procedu…" at bounding box center [332, 148] width 227 height 15
click at [219, 139] on input "c. Document them as new risks and process them through the risk management proc…" at bounding box center [219, 136] width 0 height 5
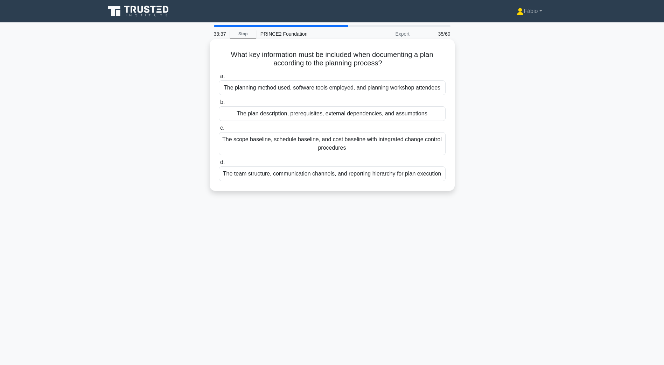
click at [319, 116] on div "The plan description, prerequisites, external dependencies, and assumptions" at bounding box center [332, 113] width 227 height 15
click at [219, 105] on input "b. The plan description, prerequisites, external dependencies, and assumptions" at bounding box center [219, 102] width 0 height 5
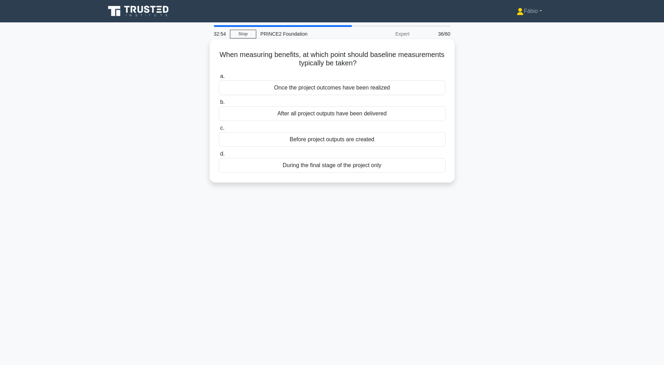
click at [339, 91] on div "Once the project outcomes have been realized" at bounding box center [332, 87] width 227 height 15
click at [219, 79] on input "a. Once the project outcomes have been realized" at bounding box center [219, 76] width 0 height 5
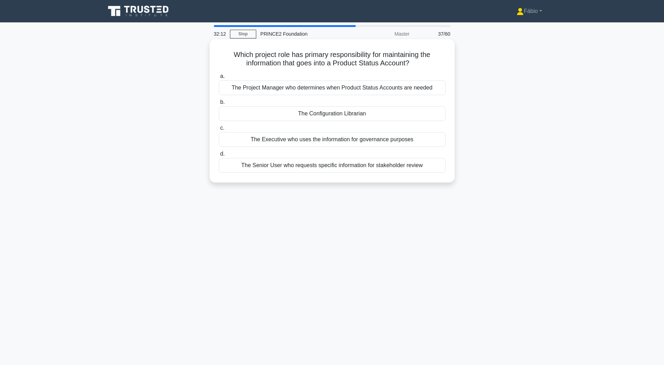
click at [276, 88] on div "The Project Manager who determines when Product Status Accounts are needed" at bounding box center [332, 87] width 227 height 15
click at [219, 79] on input "a. The Project Manager who determines when Product Status Accounts are needed" at bounding box center [219, 76] width 0 height 5
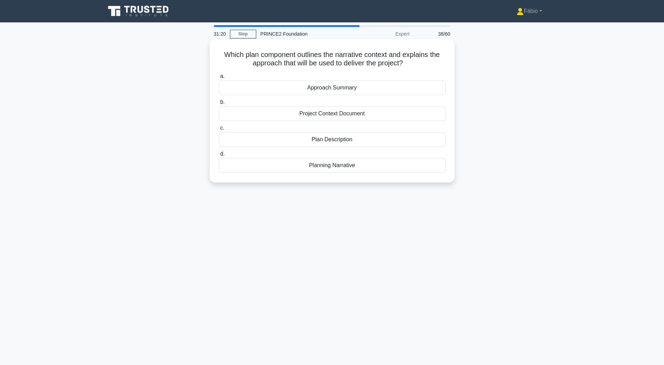
click at [348, 139] on div "Plan Description" at bounding box center [332, 139] width 227 height 15
click at [219, 130] on input "c. Plan Description" at bounding box center [219, 128] width 0 height 5
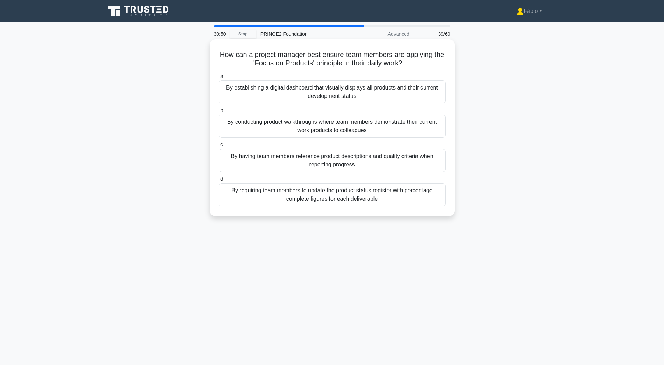
click at [300, 123] on div "By conducting product walkthroughs where team members demonstrate their current…" at bounding box center [332, 126] width 227 height 23
click at [219, 113] on input "b. By conducting product walkthroughs where team members demonstrate their curr…" at bounding box center [219, 110] width 0 height 5
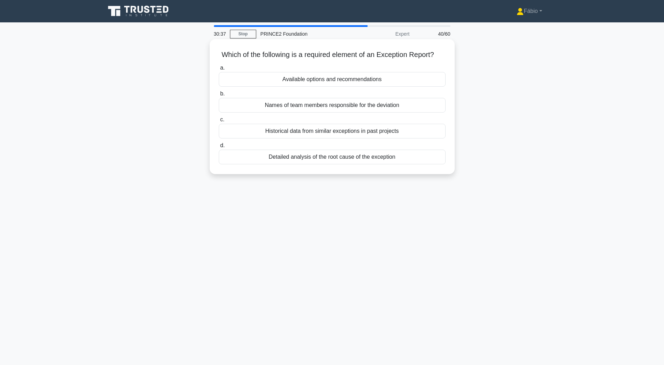
click at [330, 164] on div "Detailed analysis of the root cause of the exception" at bounding box center [332, 157] width 227 height 15
click at [219, 148] on input "d. Detailed analysis of the root cause of the exception" at bounding box center [219, 145] width 0 height 5
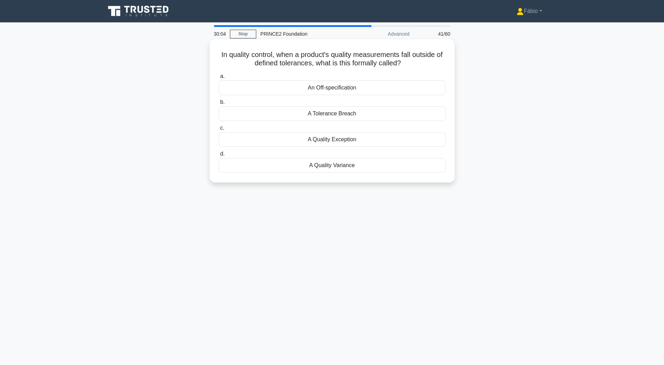
click at [305, 88] on div "An Off-specification" at bounding box center [332, 87] width 227 height 15
click at [219, 79] on input "a. An Off-specification" at bounding box center [219, 76] width 0 height 5
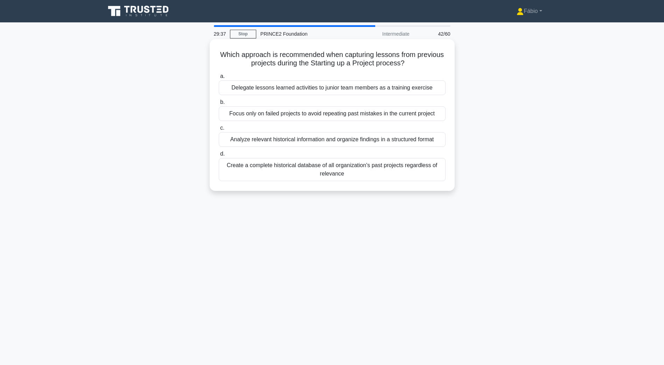
click at [256, 142] on div "Analyze relevant historical information and organize findings in a structured f…" at bounding box center [332, 139] width 227 height 15
click at [219, 130] on input "c. Analyze relevant historical information and organize findings in a structure…" at bounding box center [219, 128] width 0 height 5
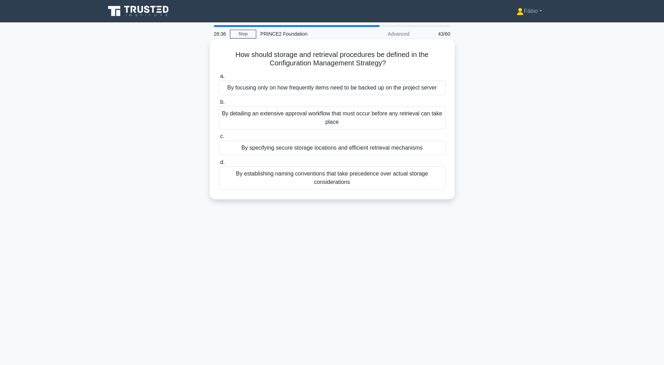
click at [363, 178] on div "By establishing naming conventions that take precedence over actual storage con…" at bounding box center [332, 178] width 227 height 23
click at [219, 165] on input "d. By establishing naming conventions that take precedence over actual storage …" at bounding box center [219, 162] width 0 height 5
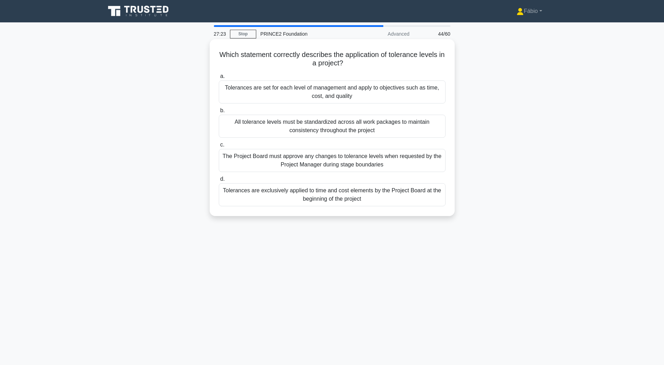
click at [350, 97] on div "Tolerances are set for each level of management and apply to objectives such as…" at bounding box center [332, 91] width 227 height 23
click at [219, 79] on input "a. Tolerances are set for each level of management and apply to objectives such…" at bounding box center [219, 76] width 0 height 5
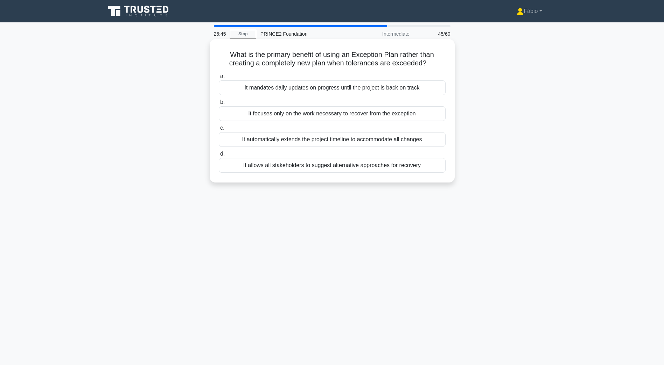
click at [279, 165] on div "It allows all stakeholders to suggest alternative approaches for recovery" at bounding box center [332, 165] width 227 height 15
click at [219, 156] on input "d. It allows all stakeholders to suggest alternative approaches for recovery" at bounding box center [219, 154] width 0 height 5
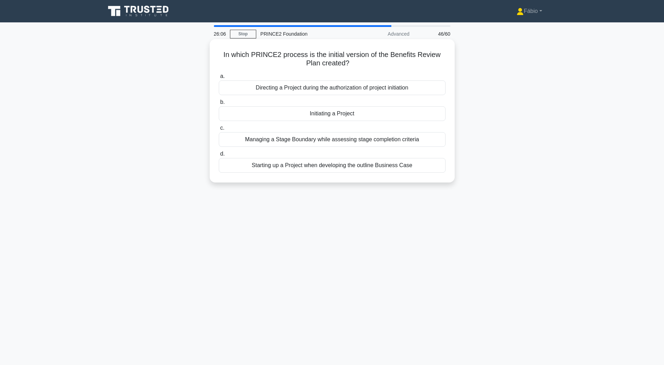
click at [270, 169] on div "Starting up a Project when developing the outline Business Case" at bounding box center [332, 165] width 227 height 15
click at [219, 156] on input "d. Starting up a Project when developing the outline Business Case" at bounding box center [219, 154] width 0 height 5
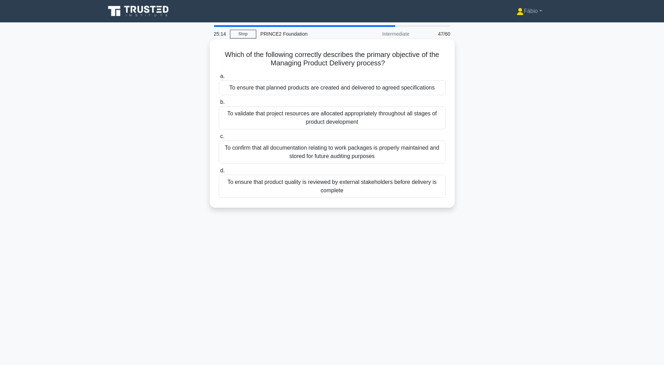
click at [402, 121] on div "To validate that project resources are allocated appropriately throughout all s…" at bounding box center [332, 117] width 227 height 23
click at [219, 105] on input "b. To validate that project resources are allocated appropriately throughout al…" at bounding box center [219, 102] width 0 height 5
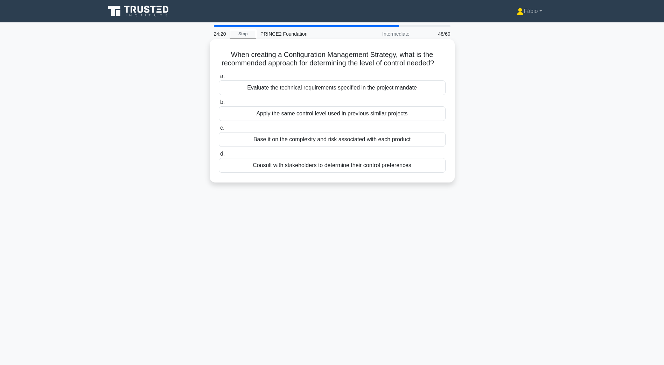
click at [314, 95] on div "Evaluate the technical requirements specified in the project mandate" at bounding box center [332, 87] width 227 height 15
click at [219, 79] on input "a. Evaluate the technical requirements specified in the project mandate" at bounding box center [219, 76] width 0 height 5
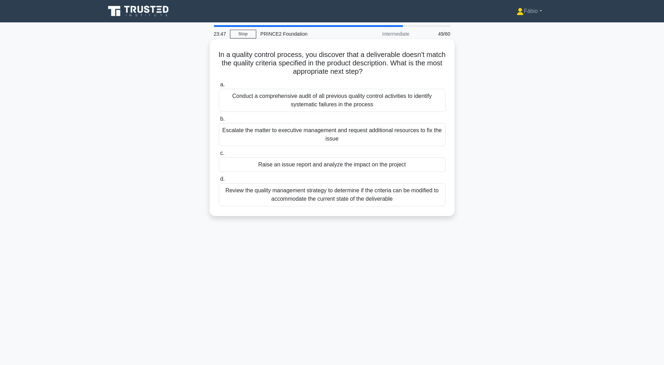
click at [421, 165] on div "Raise an issue report and analyze the impact on the project" at bounding box center [332, 164] width 227 height 15
click at [219, 156] on input "c. Raise an issue report and analyze the impact on the project" at bounding box center [219, 153] width 0 height 5
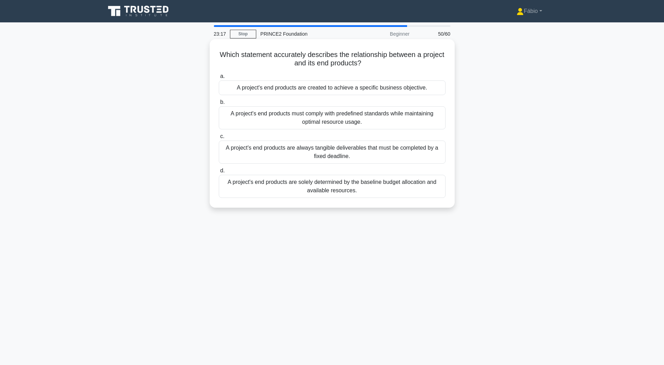
click at [243, 89] on div "A project's end products are created to achieve a specific business objective." at bounding box center [332, 87] width 227 height 15
click at [219, 79] on input "a. A project's end products are created to achieve a specific business objectiv…" at bounding box center [219, 76] width 0 height 5
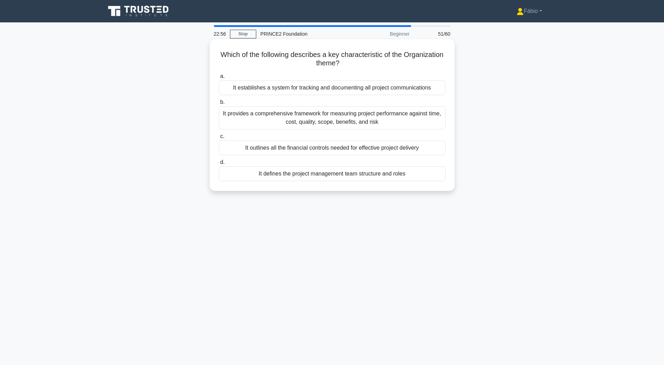
click at [406, 176] on div "It defines the project management team structure and roles" at bounding box center [332, 174] width 227 height 15
click at [219, 165] on input "d. It defines the project management team structure and roles" at bounding box center [219, 162] width 0 height 5
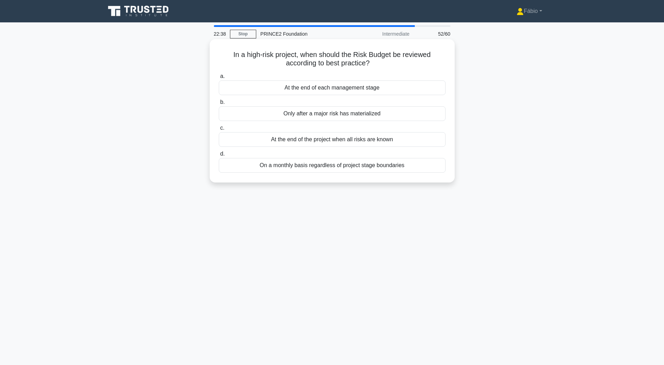
click at [332, 91] on div "At the end of each management stage" at bounding box center [332, 87] width 227 height 15
click at [219, 79] on input "a. At the end of each management stage" at bounding box center [219, 76] width 0 height 5
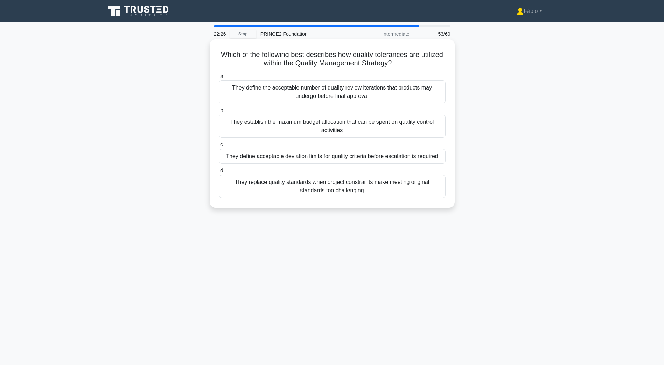
click at [410, 157] on div "They define acceptable deviation limits for quality criteria before escalation …" at bounding box center [332, 156] width 227 height 15
click at [219, 147] on input "c. They define acceptable deviation limits for quality criteria before escalati…" at bounding box center [219, 145] width 0 height 5
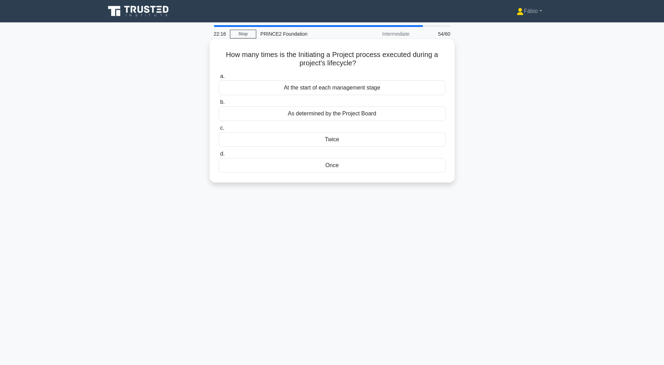
click at [340, 166] on div "Once" at bounding box center [332, 165] width 227 height 15
click at [219, 156] on input "d. Once" at bounding box center [219, 154] width 0 height 5
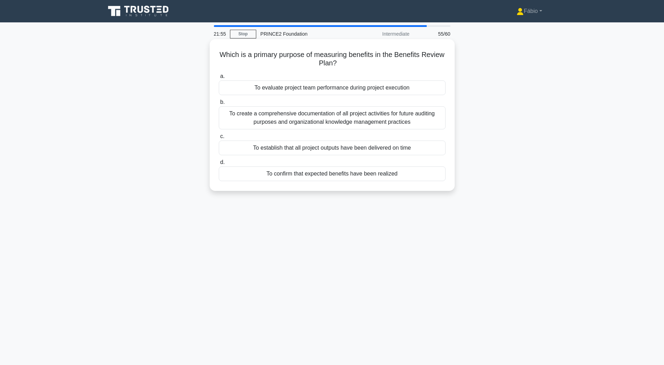
click at [389, 175] on div "To confirm that expected benefits have been realized" at bounding box center [332, 174] width 227 height 15
click at [219, 165] on input "d. To confirm that expected benefits have been realized" at bounding box center [219, 162] width 0 height 5
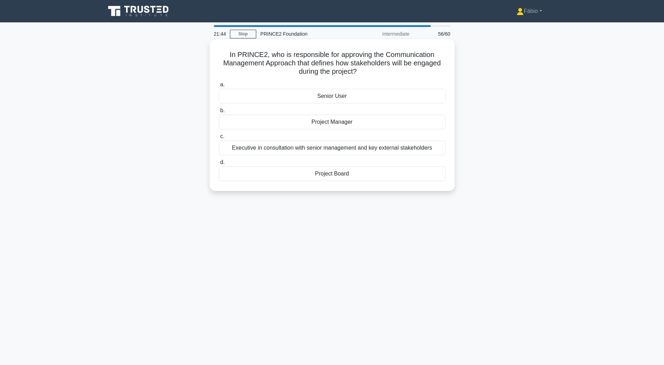
click at [342, 175] on div "Project Board" at bounding box center [332, 174] width 227 height 15
click at [219, 165] on input "d. Project Board" at bounding box center [219, 162] width 0 height 5
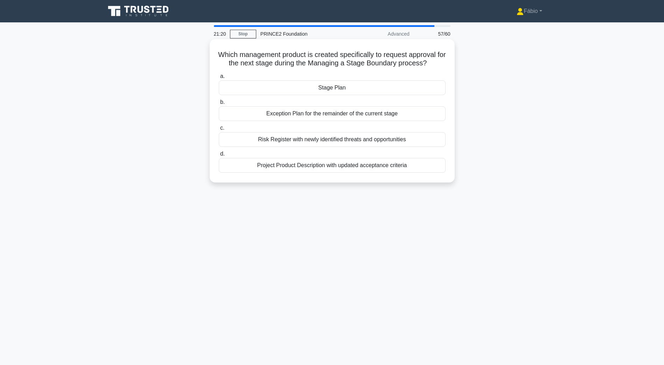
click at [349, 87] on div "Stage Plan" at bounding box center [332, 87] width 227 height 15
click at [219, 79] on input "a. Stage Plan" at bounding box center [219, 76] width 0 height 5
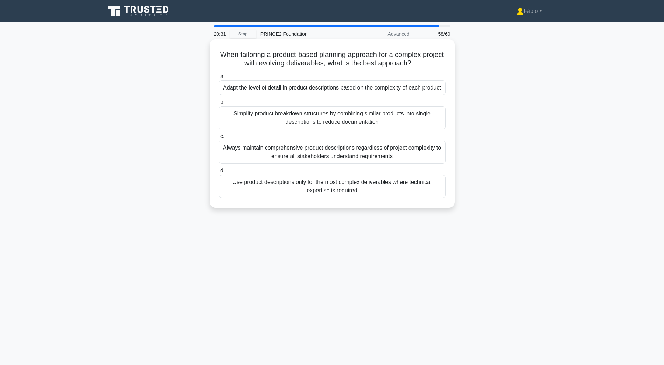
click at [317, 89] on div "Adapt the level of detail in product descriptions based on the complexity of ea…" at bounding box center [332, 87] width 227 height 15
click at [219, 79] on input "a. Adapt the level of detail in product descriptions based on the complexity of…" at bounding box center [219, 76] width 0 height 5
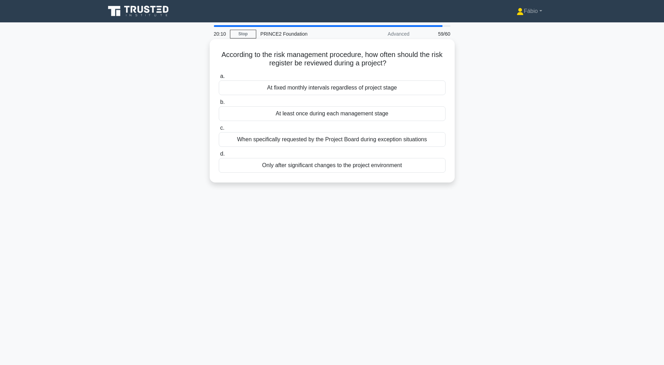
click at [341, 114] on div "At least once during each management stage" at bounding box center [332, 113] width 227 height 15
click at [219, 105] on input "b. At least once during each management stage" at bounding box center [219, 102] width 0 height 5
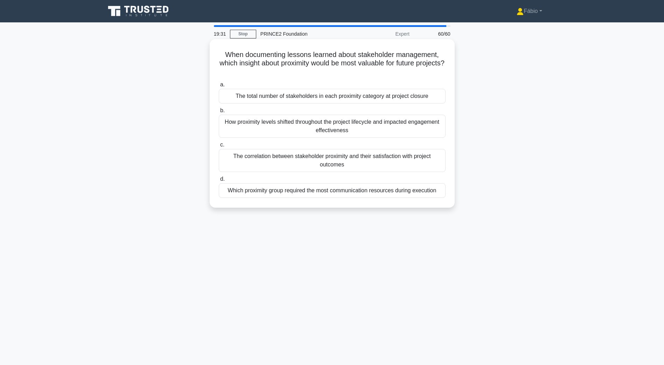
click at [425, 132] on div "How proximity levels shifted throughout the project lifecycle and impacted enga…" at bounding box center [332, 126] width 227 height 23
click at [219, 113] on input "b. How proximity levels shifted throughout the project lifecycle and impacted e…" at bounding box center [219, 110] width 0 height 5
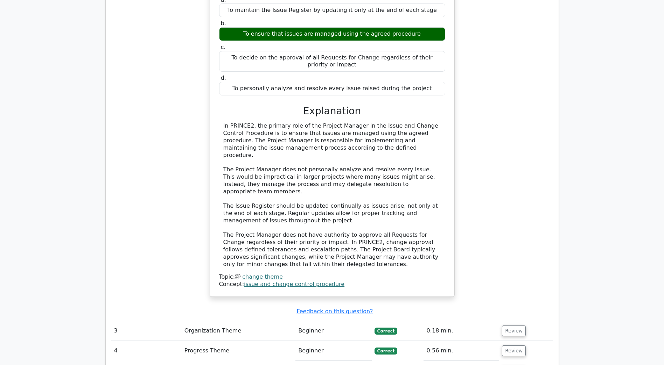
scroll to position [909, 0]
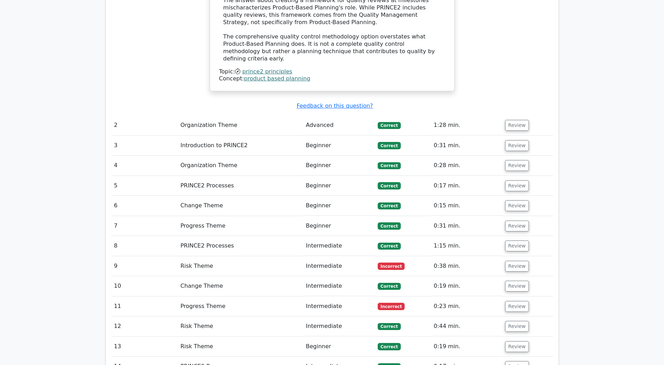
scroll to position [770, 0]
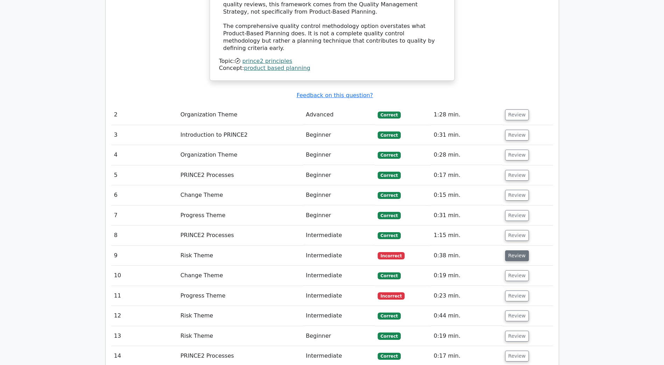
click at [518, 250] on button "Review" at bounding box center [517, 255] width 24 height 11
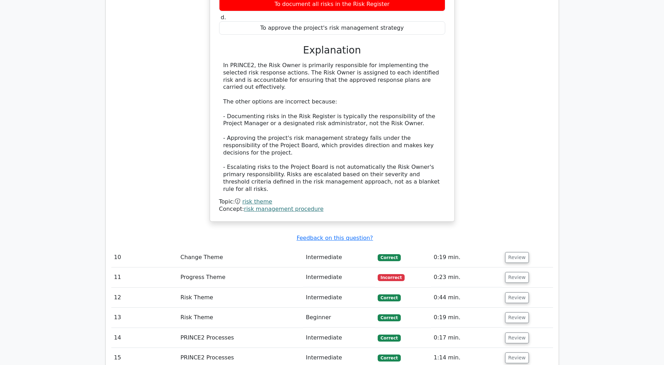
scroll to position [1189, 0]
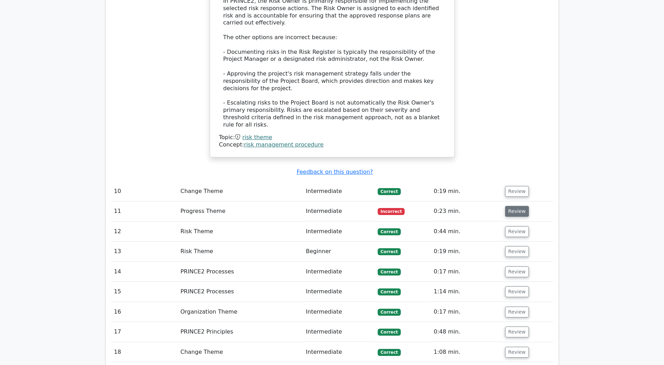
click at [508, 206] on button "Review" at bounding box center [517, 211] width 24 height 11
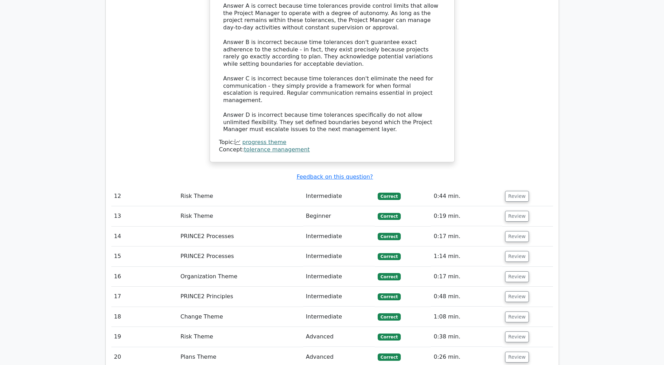
scroll to position [1679, 0]
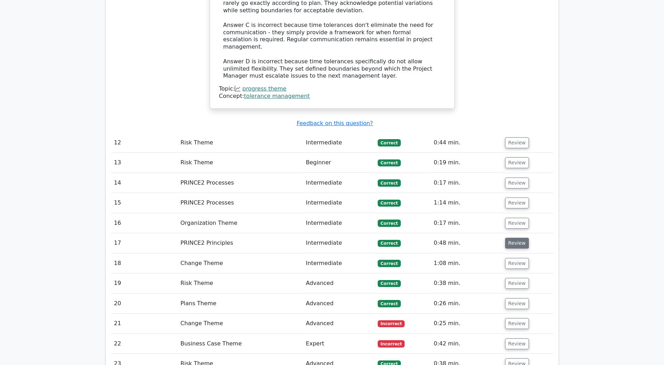
click at [512, 238] on button "Review" at bounding box center [517, 243] width 24 height 11
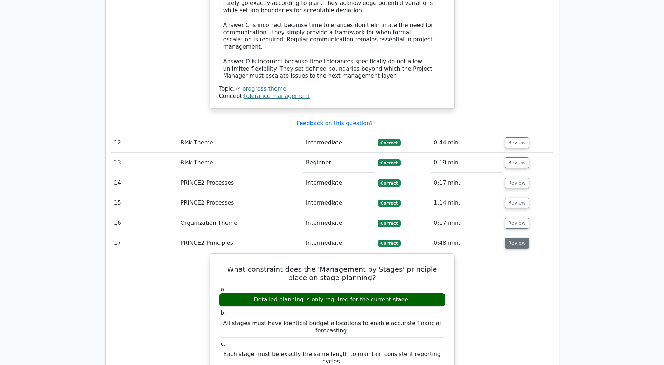
click at [511, 238] on button "Review" at bounding box center [517, 243] width 24 height 11
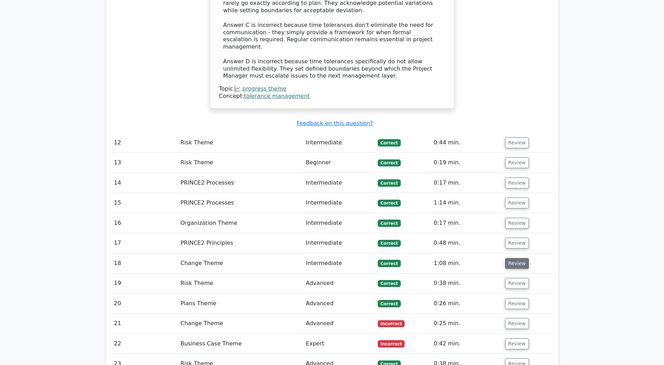
click at [515, 258] on button "Review" at bounding box center [517, 263] width 24 height 11
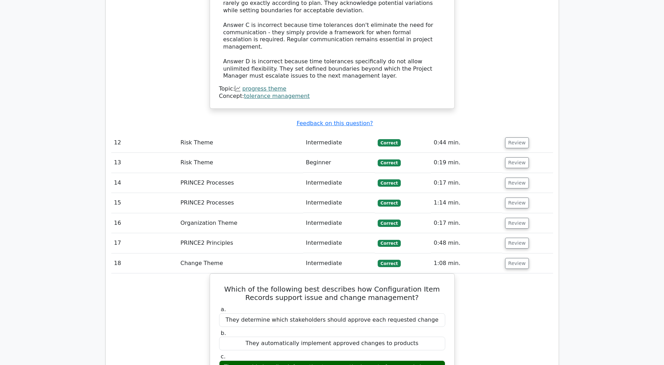
scroll to position [1714, 0]
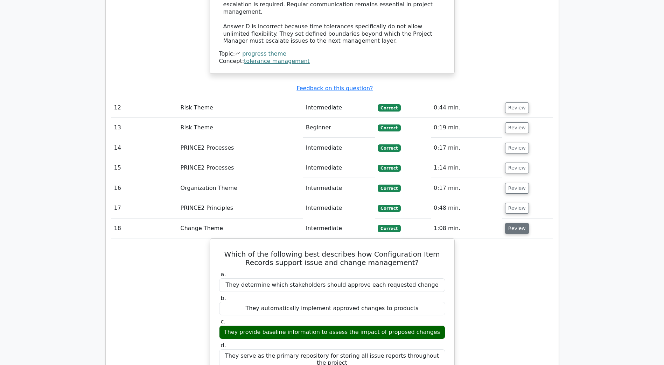
click at [509, 223] on button "Review" at bounding box center [517, 228] width 24 height 11
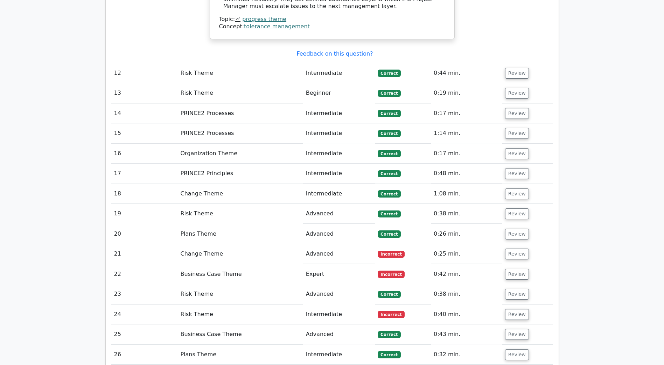
scroll to position [1749, 0]
click at [518, 248] on button "Review" at bounding box center [517, 253] width 24 height 11
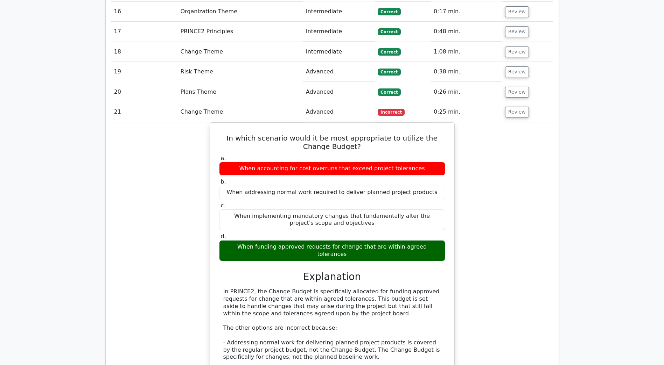
scroll to position [1889, 0]
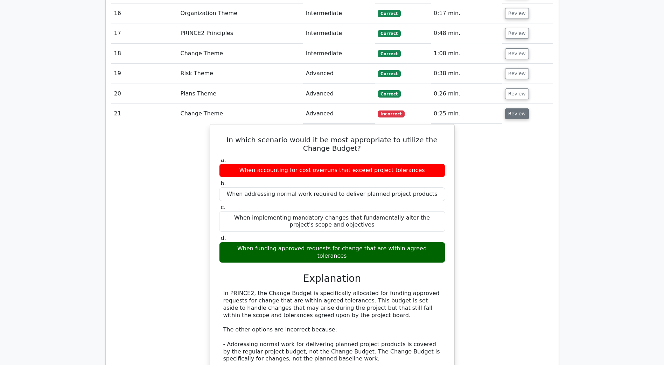
click at [508, 108] on button "Review" at bounding box center [517, 113] width 24 height 11
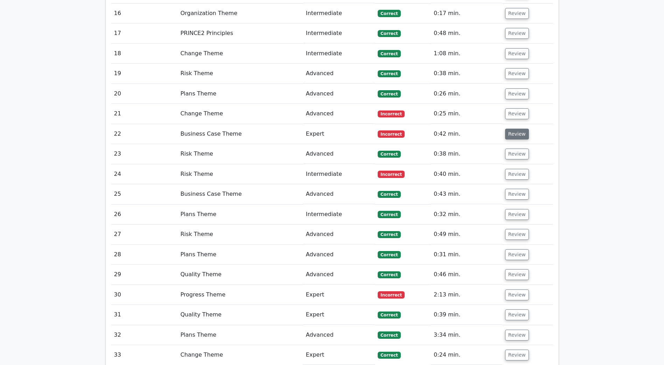
click at [511, 129] on button "Review" at bounding box center [517, 134] width 24 height 11
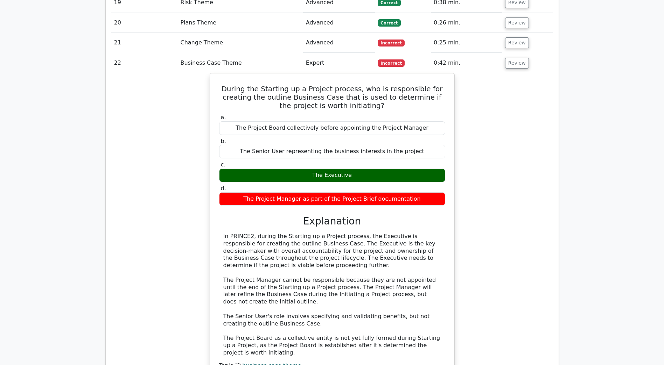
scroll to position [1924, 0]
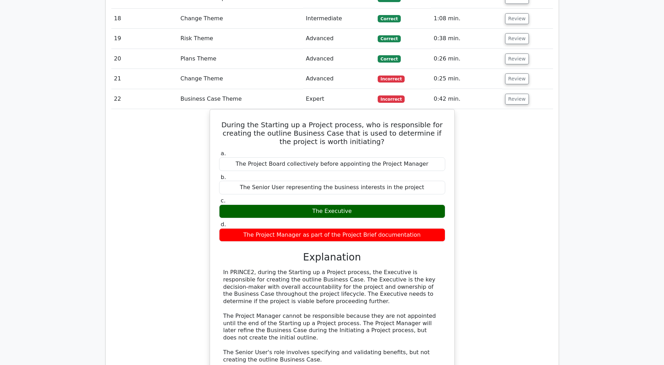
click at [516, 187] on div "During the Starting up a Project process, who is responsible for creating the o…" at bounding box center [331, 269] width 441 height 321
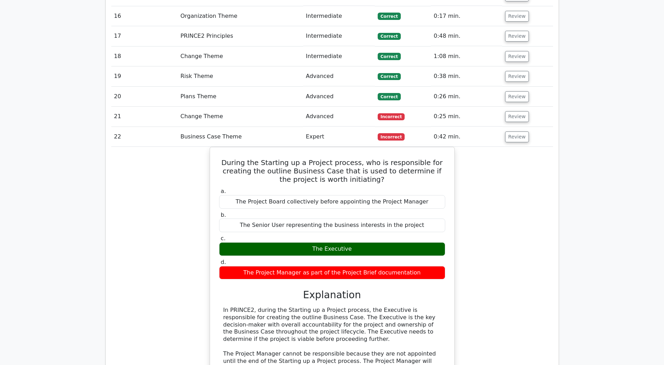
scroll to position [1854, 0]
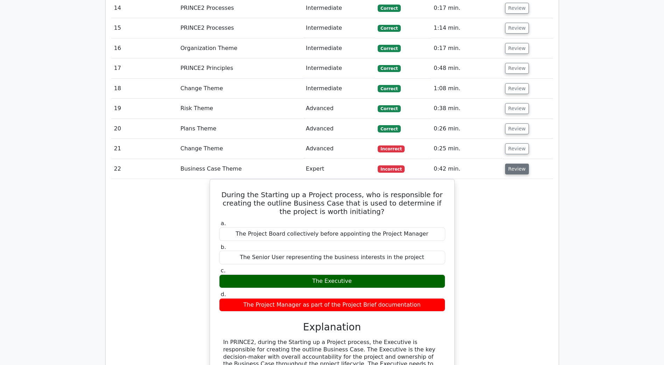
click at [508, 164] on button "Review" at bounding box center [517, 169] width 24 height 11
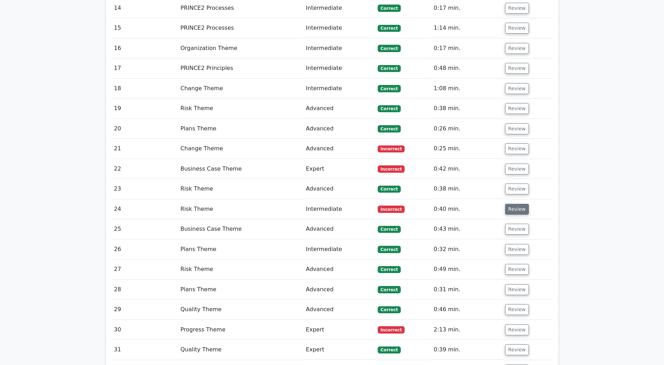
click at [515, 204] on button "Review" at bounding box center [517, 209] width 24 height 11
click at [510, 204] on button "Review" at bounding box center [517, 209] width 24 height 11
click at [511, 204] on button "Review" at bounding box center [517, 209] width 24 height 11
click at [518, 184] on button "Review" at bounding box center [517, 189] width 24 height 11
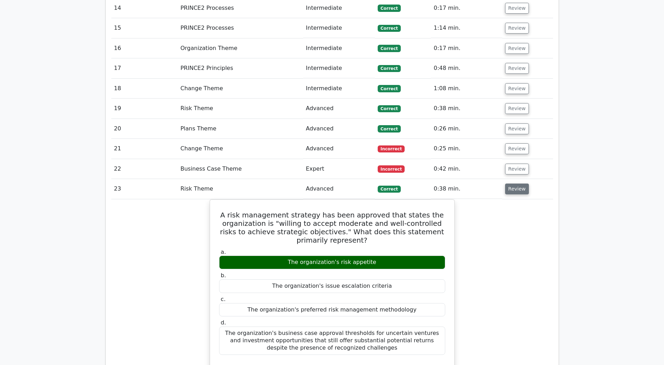
click at [514, 184] on button "Review" at bounding box center [517, 189] width 24 height 11
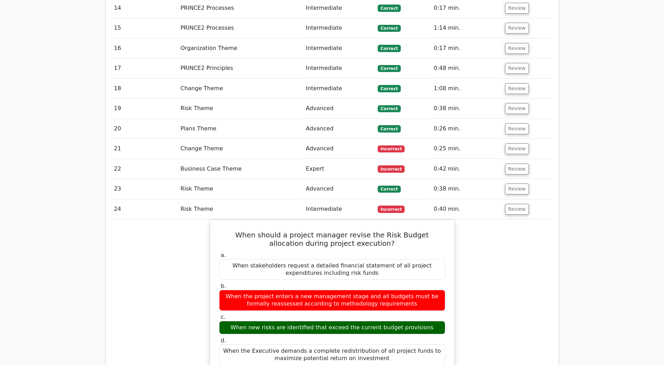
scroll to position [1889, 0]
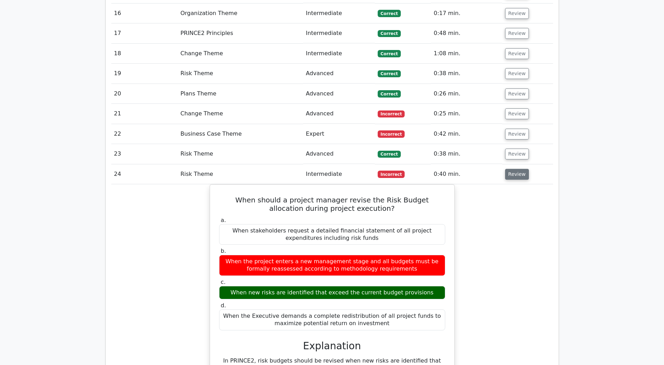
click at [508, 169] on button "Review" at bounding box center [517, 174] width 24 height 11
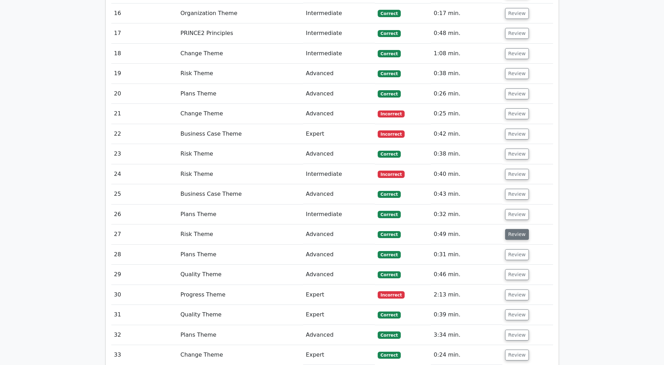
click at [510, 229] on button "Review" at bounding box center [517, 234] width 24 height 11
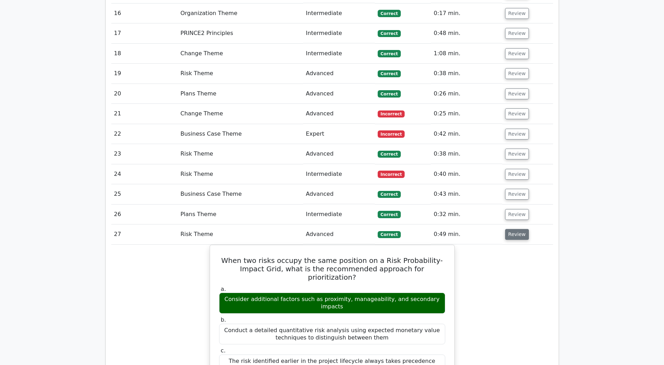
click at [519, 229] on button "Review" at bounding box center [517, 234] width 24 height 11
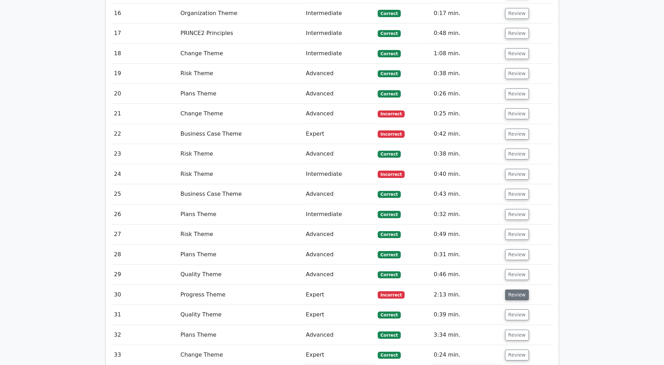
click at [516, 290] on button "Review" at bounding box center [517, 295] width 24 height 11
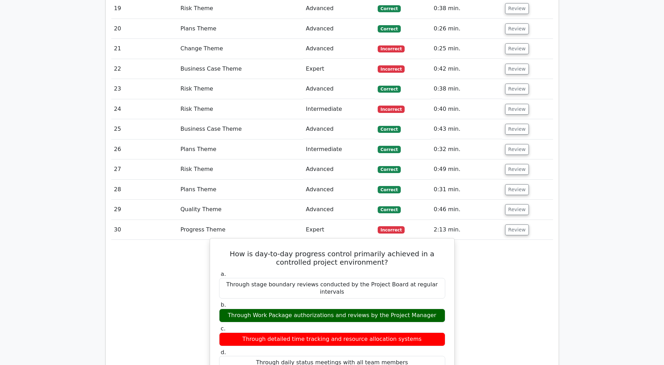
scroll to position [1959, 0]
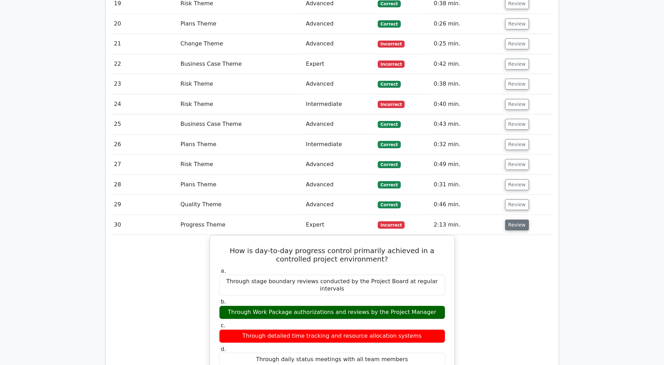
click at [517, 220] on button "Review" at bounding box center [517, 225] width 24 height 11
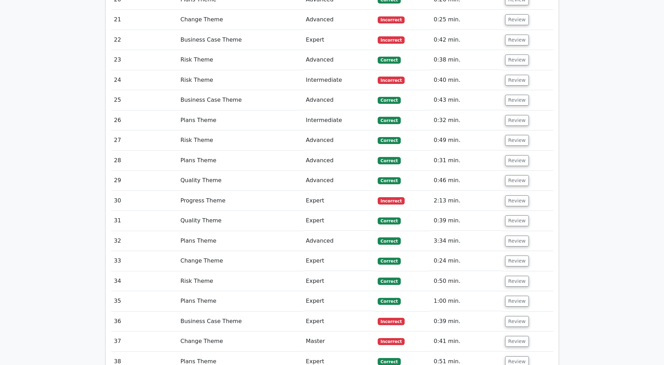
scroll to position [1994, 0]
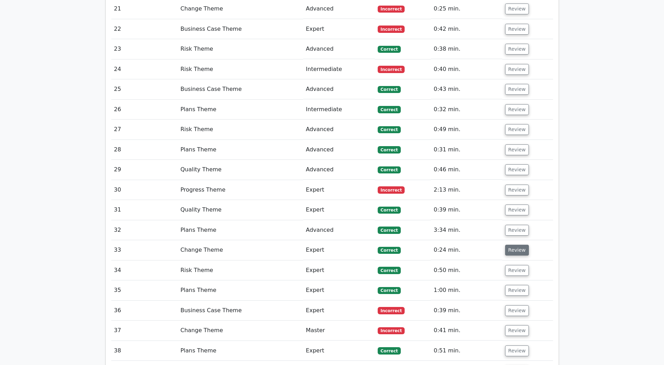
click at [519, 245] on button "Review" at bounding box center [517, 250] width 24 height 11
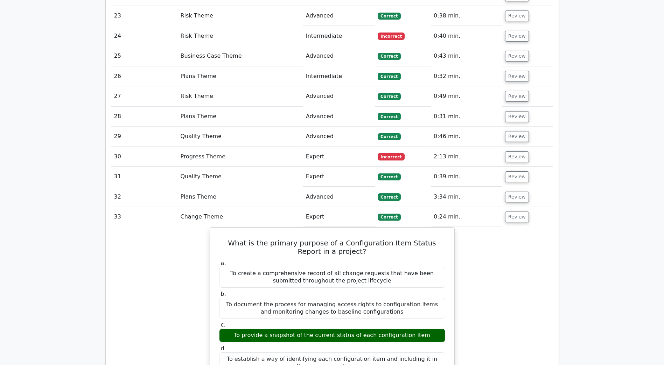
scroll to position [2064, 0]
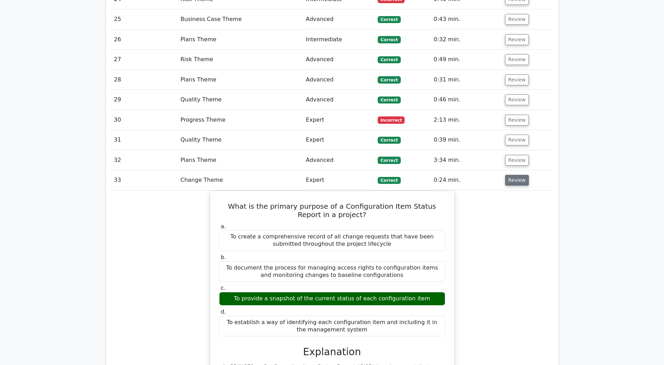
click at [515, 175] on button "Review" at bounding box center [517, 180] width 24 height 11
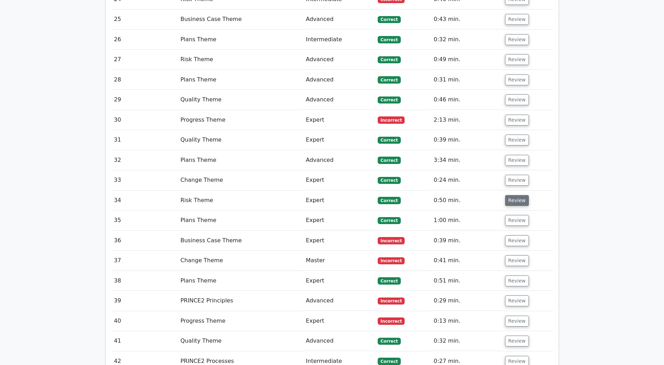
click at [510, 195] on button "Review" at bounding box center [517, 200] width 24 height 11
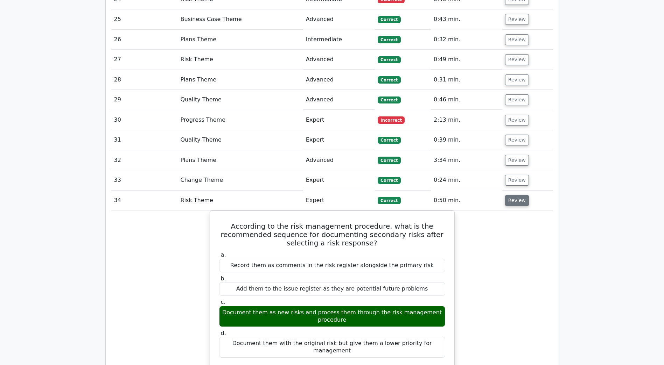
click at [511, 195] on button "Review" at bounding box center [517, 200] width 24 height 11
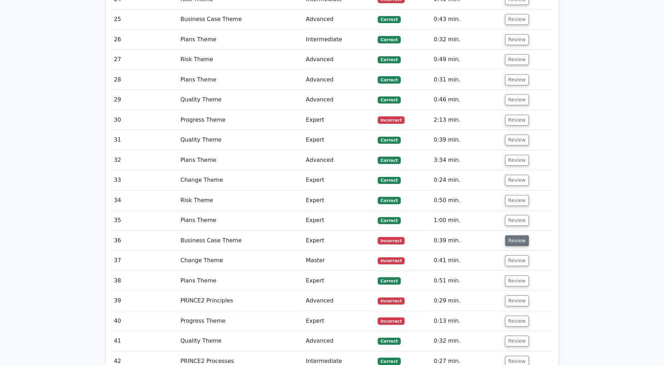
click at [515, 235] on button "Review" at bounding box center [517, 240] width 24 height 11
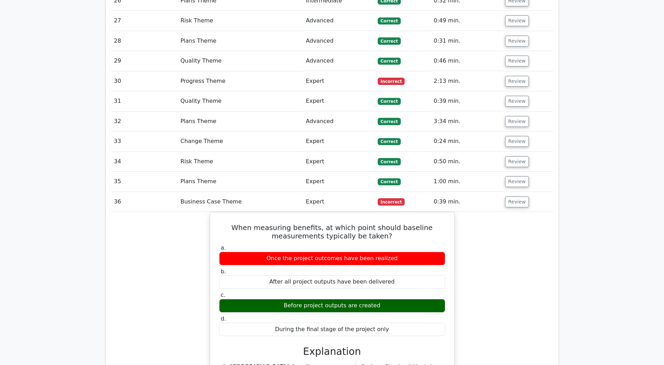
scroll to position [2099, 0]
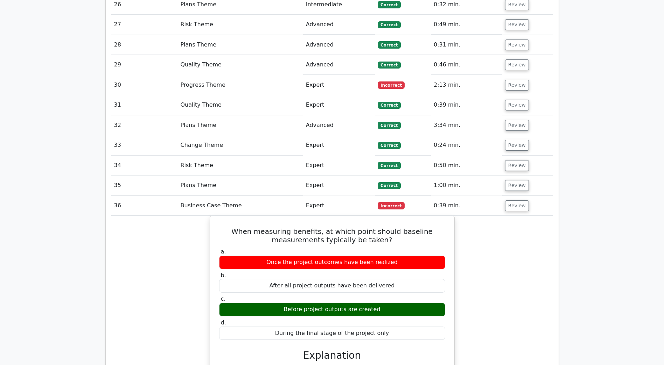
click at [519, 196] on td "Review" at bounding box center [527, 206] width 51 height 20
click at [519, 200] on button "Review" at bounding box center [517, 205] width 24 height 11
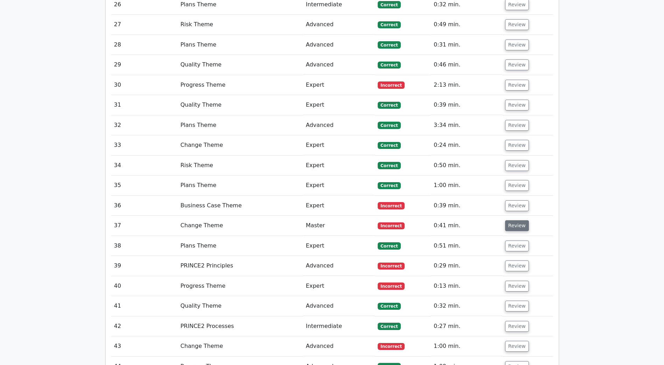
click at [515, 220] on button "Review" at bounding box center [517, 225] width 24 height 11
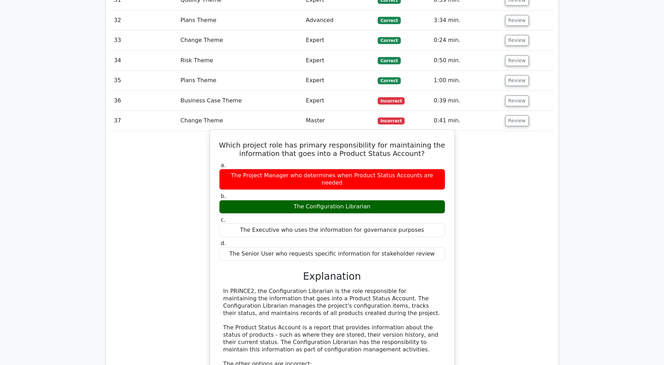
scroll to position [2239, 0]
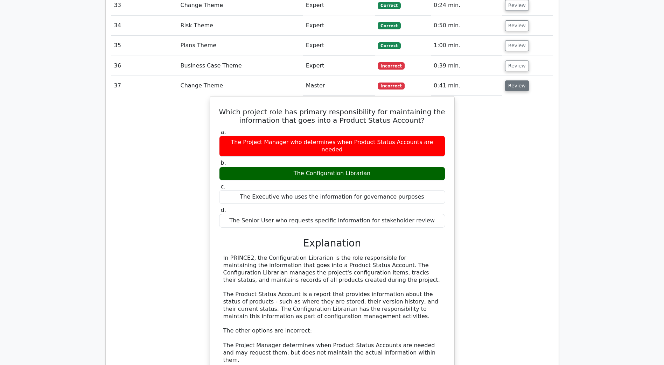
click at [507, 80] on button "Review" at bounding box center [517, 85] width 24 height 11
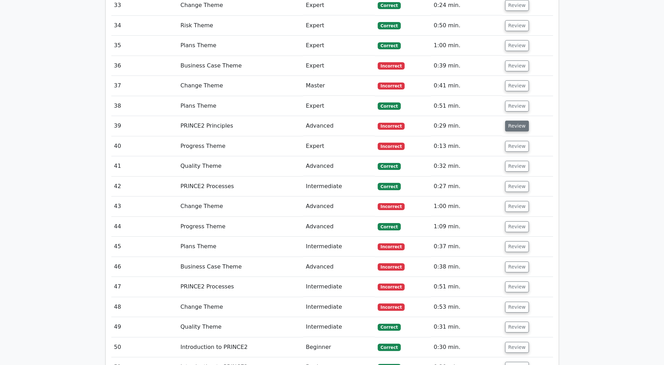
click at [508, 121] on button "Review" at bounding box center [517, 126] width 24 height 11
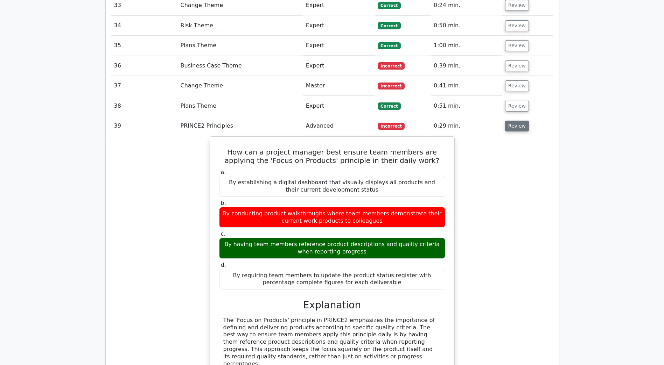
click at [505, 121] on button "Review" at bounding box center [517, 126] width 24 height 11
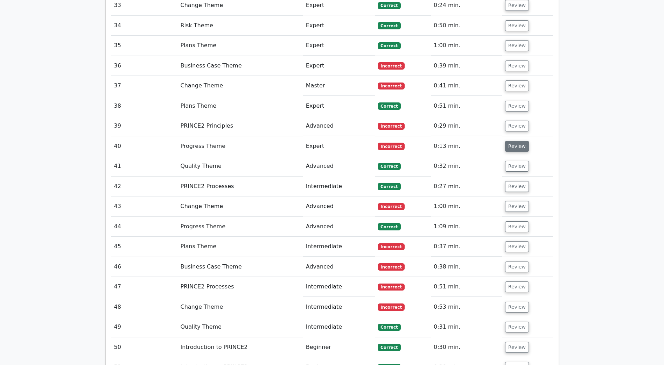
click at [515, 141] on button "Review" at bounding box center [517, 146] width 24 height 11
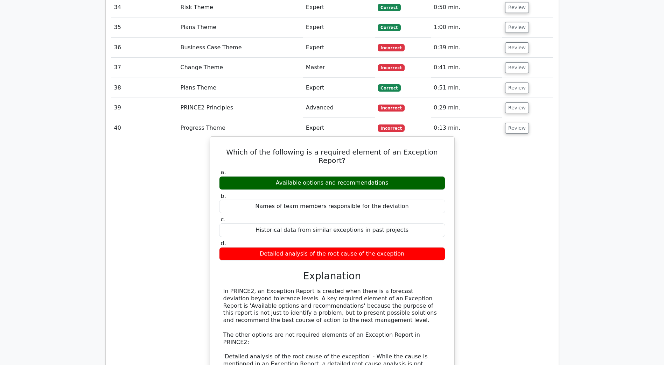
scroll to position [2309, 0]
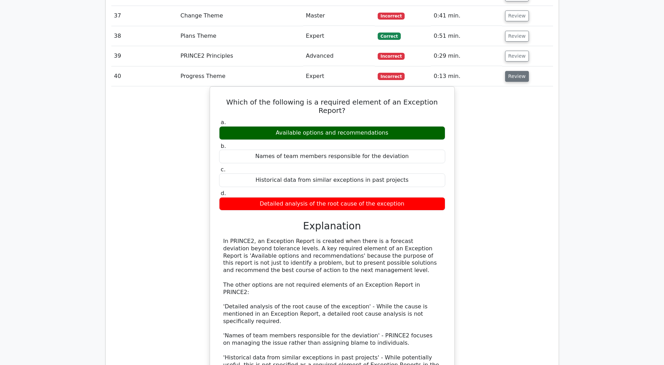
click at [522, 71] on button "Review" at bounding box center [517, 76] width 24 height 11
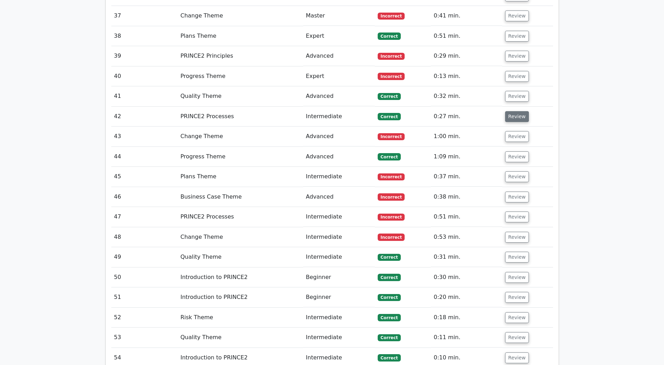
click at [508, 111] on button "Review" at bounding box center [517, 116] width 24 height 11
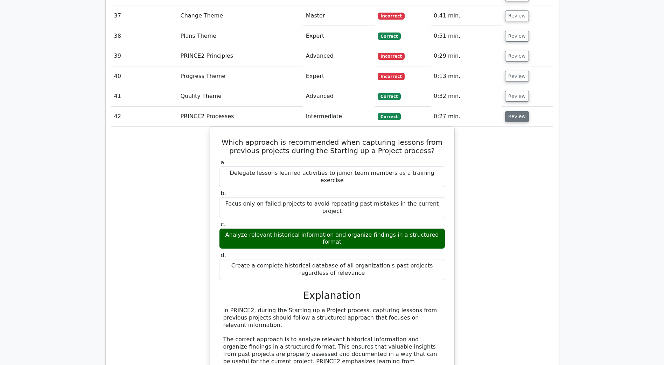
click at [507, 111] on button "Review" at bounding box center [517, 116] width 24 height 11
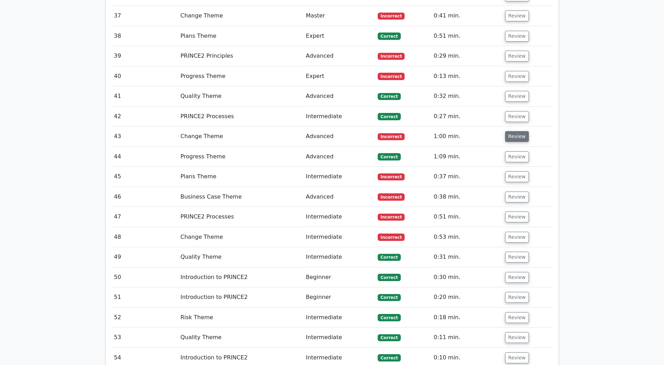
click at [523, 131] on button "Review" at bounding box center [517, 136] width 24 height 11
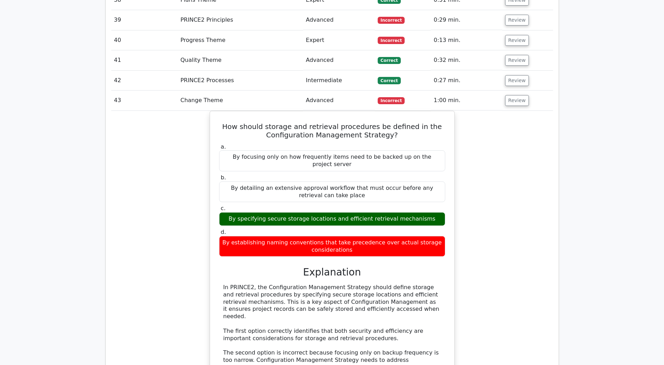
scroll to position [2344, 0]
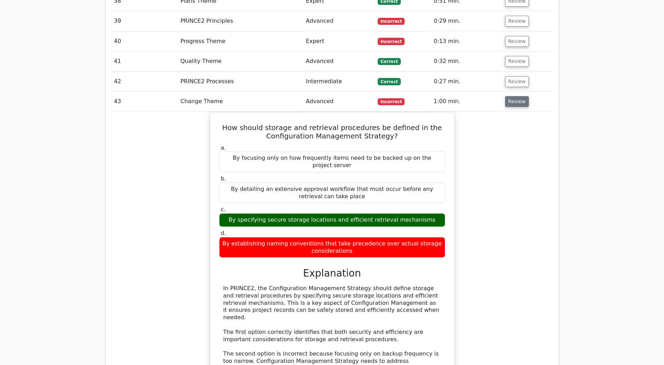
click at [508, 96] on button "Review" at bounding box center [517, 101] width 24 height 11
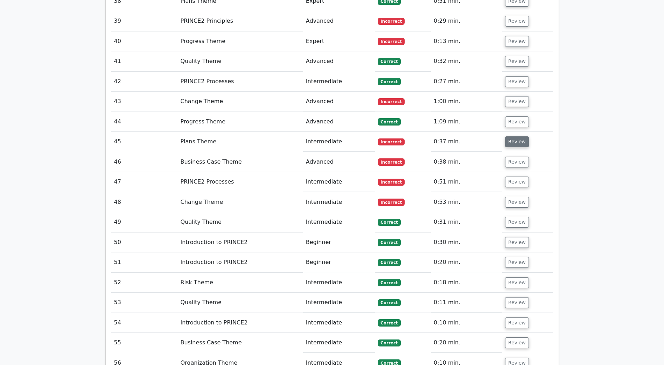
click at [510, 136] on button "Review" at bounding box center [517, 141] width 24 height 11
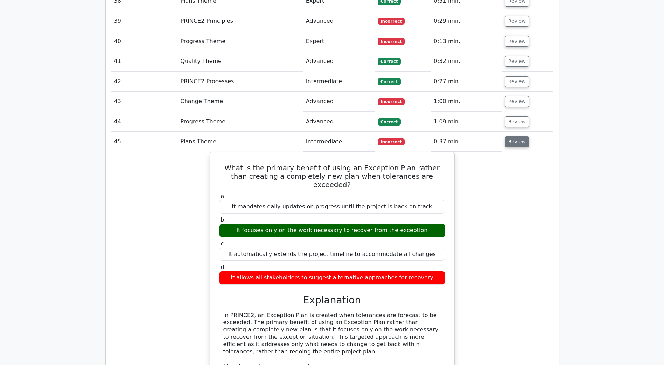
click at [509, 136] on button "Review" at bounding box center [517, 141] width 24 height 11
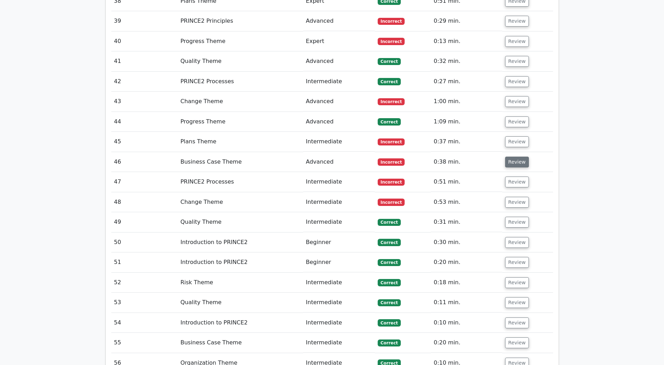
click at [507, 157] on button "Review" at bounding box center [517, 162] width 24 height 11
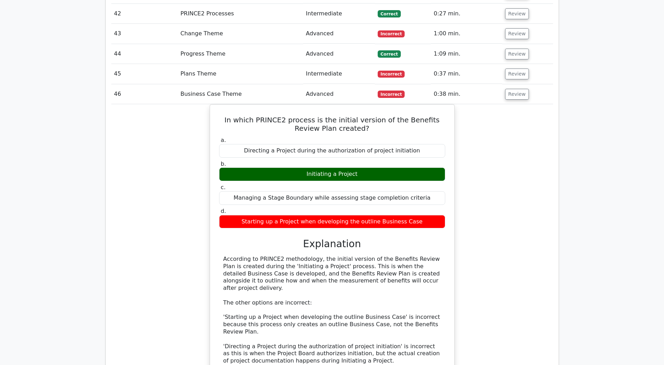
scroll to position [2414, 0]
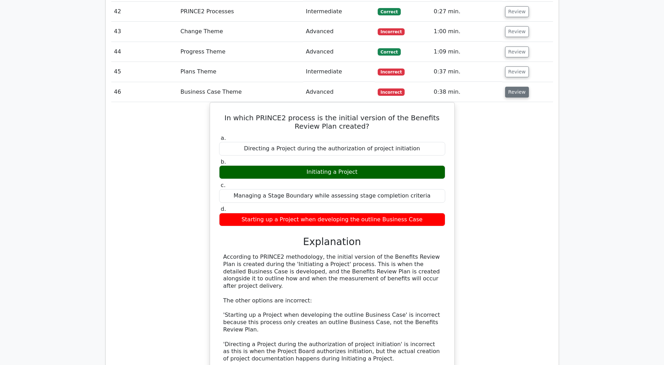
click at [507, 87] on button "Review" at bounding box center [517, 92] width 24 height 11
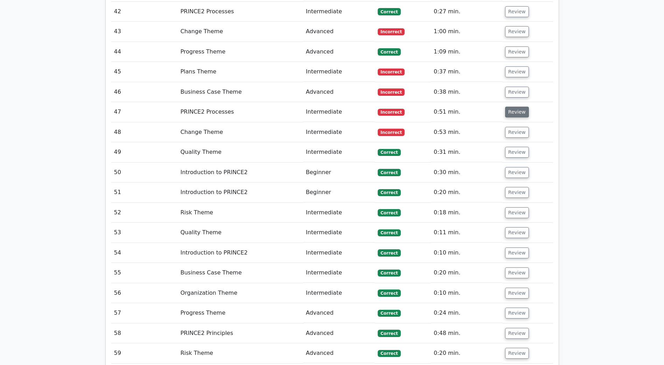
click at [512, 107] on button "Review" at bounding box center [517, 112] width 24 height 11
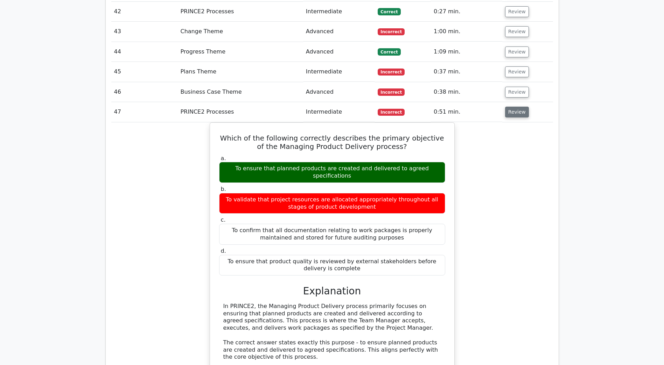
click at [521, 107] on button "Review" at bounding box center [517, 112] width 24 height 11
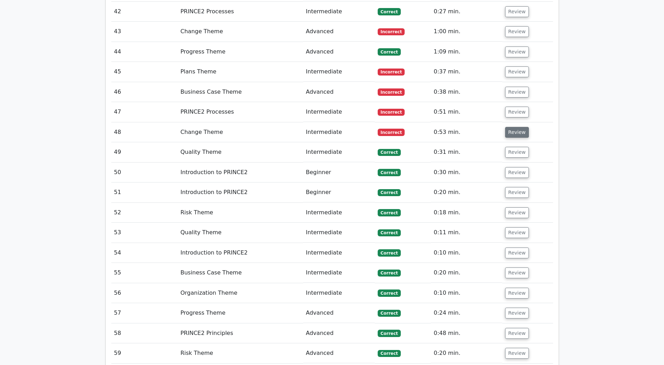
click at [505, 127] on button "Review" at bounding box center [517, 132] width 24 height 11
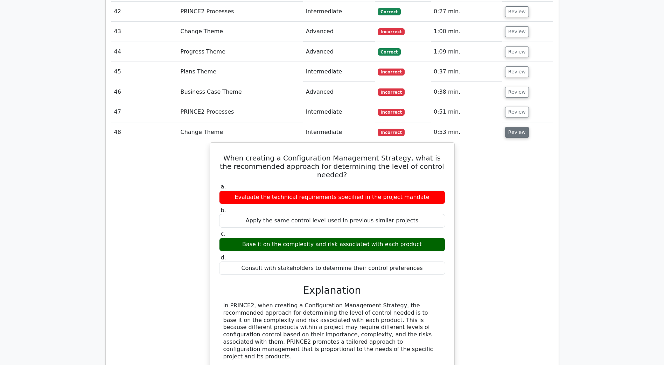
click at [505, 127] on button "Review" at bounding box center [517, 132] width 24 height 11
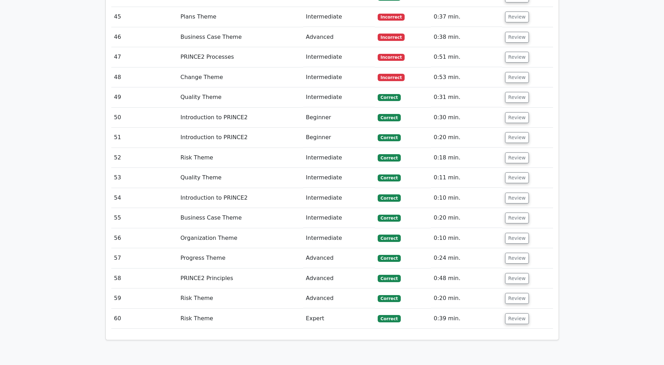
scroll to position [2484, 0]
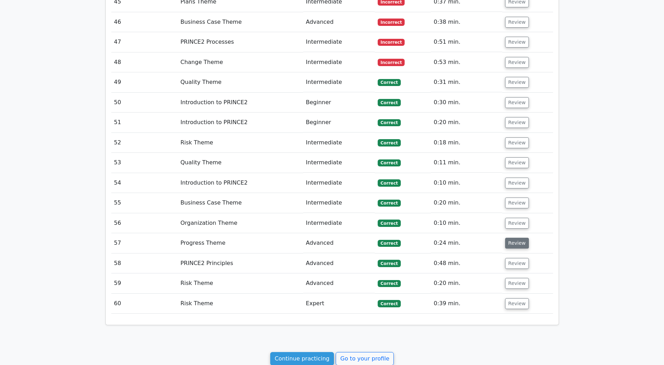
click at [506, 238] on button "Review" at bounding box center [517, 243] width 24 height 11
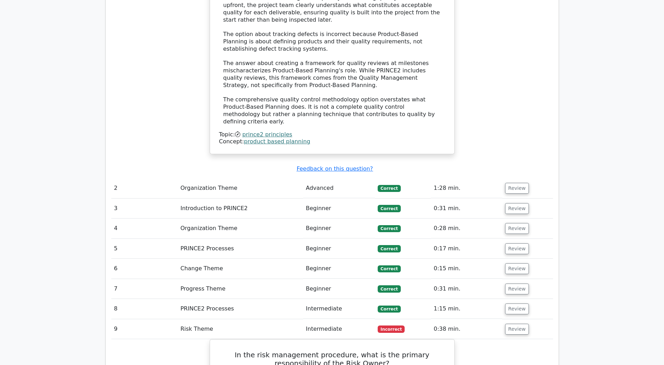
scroll to position [0, 0]
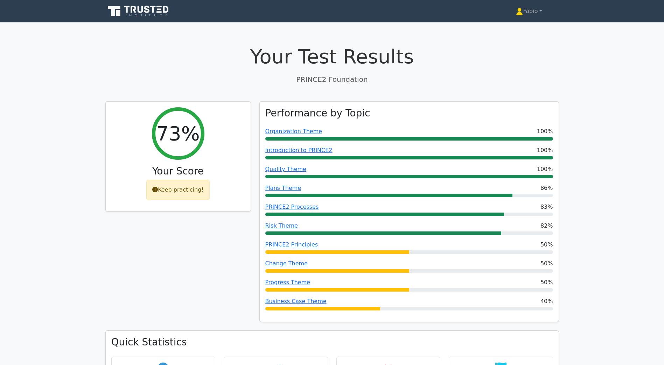
drag, startPoint x: 590, startPoint y: 280, endPoint x: 670, endPoint y: -7, distance: 298.1
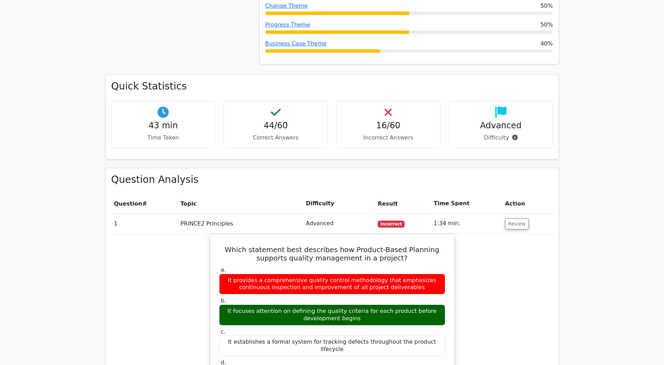
scroll to position [140, 0]
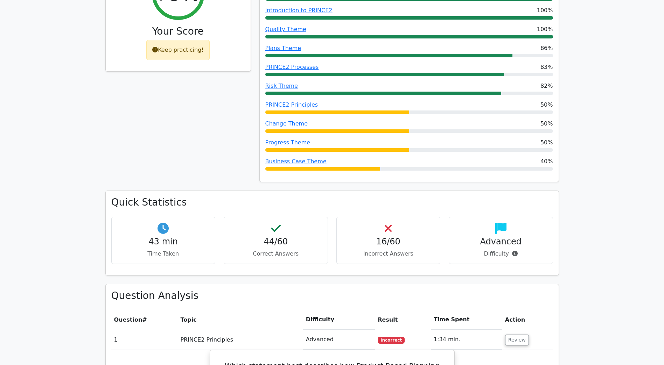
drag, startPoint x: 544, startPoint y: 83, endPoint x: 224, endPoint y: 117, distance: 321.2
click at [224, 117] on div "73% Your Score Keep practicing!" at bounding box center [178, 76] width 154 height 229
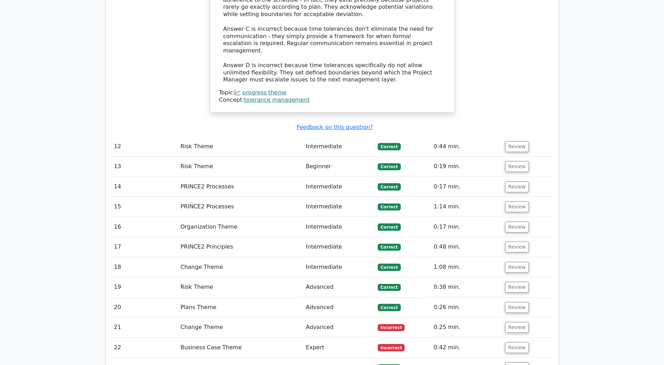
scroll to position [1679, 0]
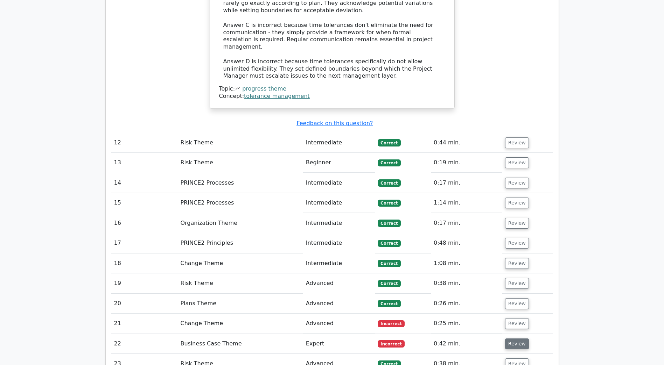
click at [518, 339] on button "Review" at bounding box center [517, 344] width 24 height 11
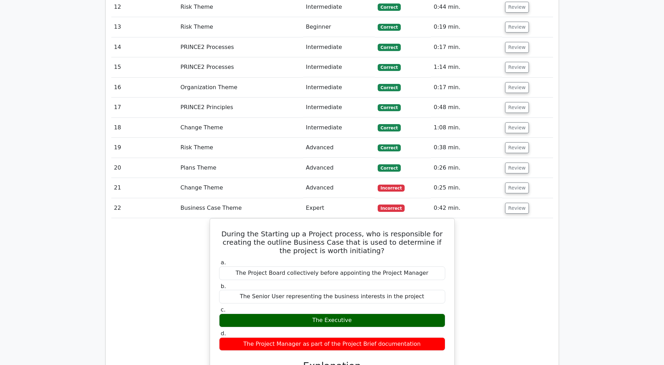
scroll to position [1819, 0]
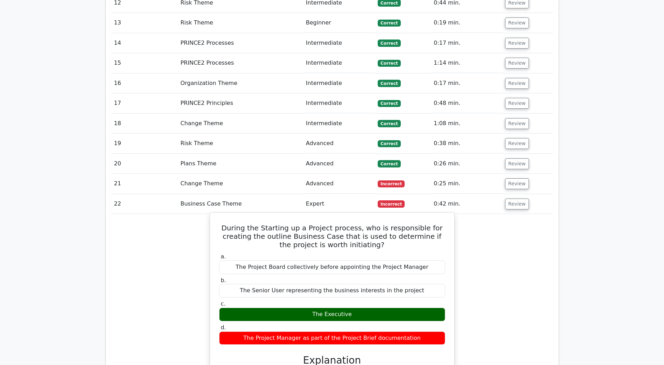
click at [252, 224] on h5 "During the Starting up a Project process, who is responsible for creating the o…" at bounding box center [331, 236] width 227 height 25
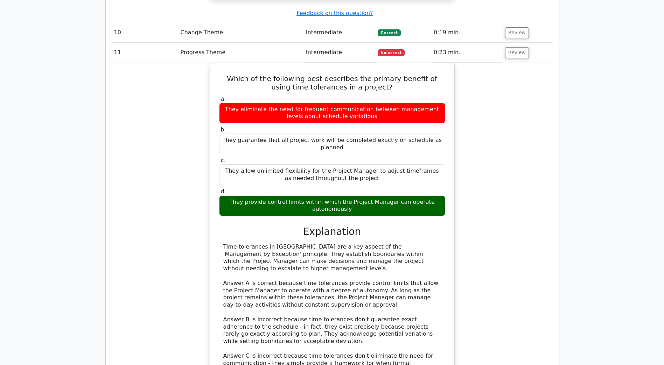
scroll to position [0, 0]
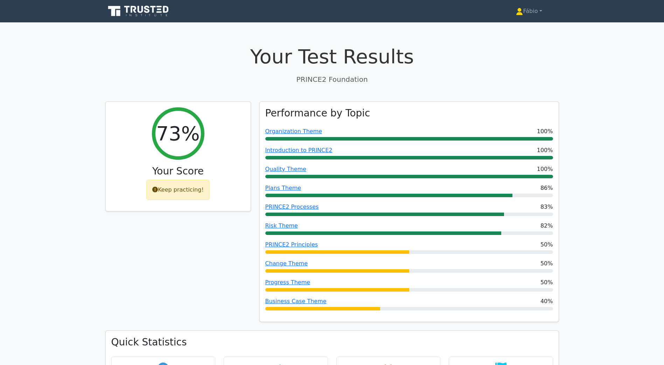
drag, startPoint x: 560, startPoint y: 259, endPoint x: 603, endPoint y: -36, distance: 298.0
